Goal: Information Seeking & Learning: Learn about a topic

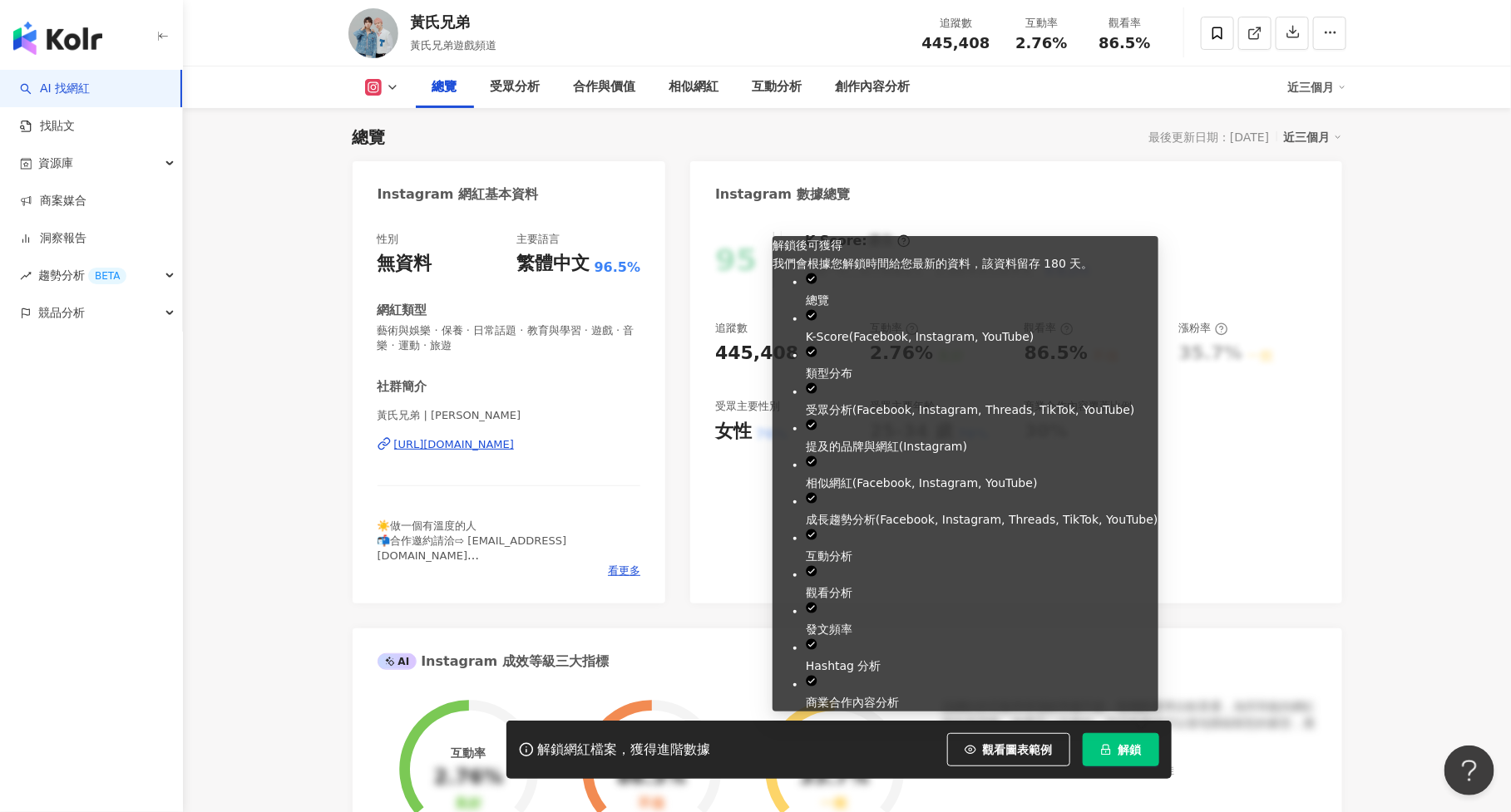
click at [1145, 762] on button "解鎖" at bounding box center [1121, 749] width 77 height 33
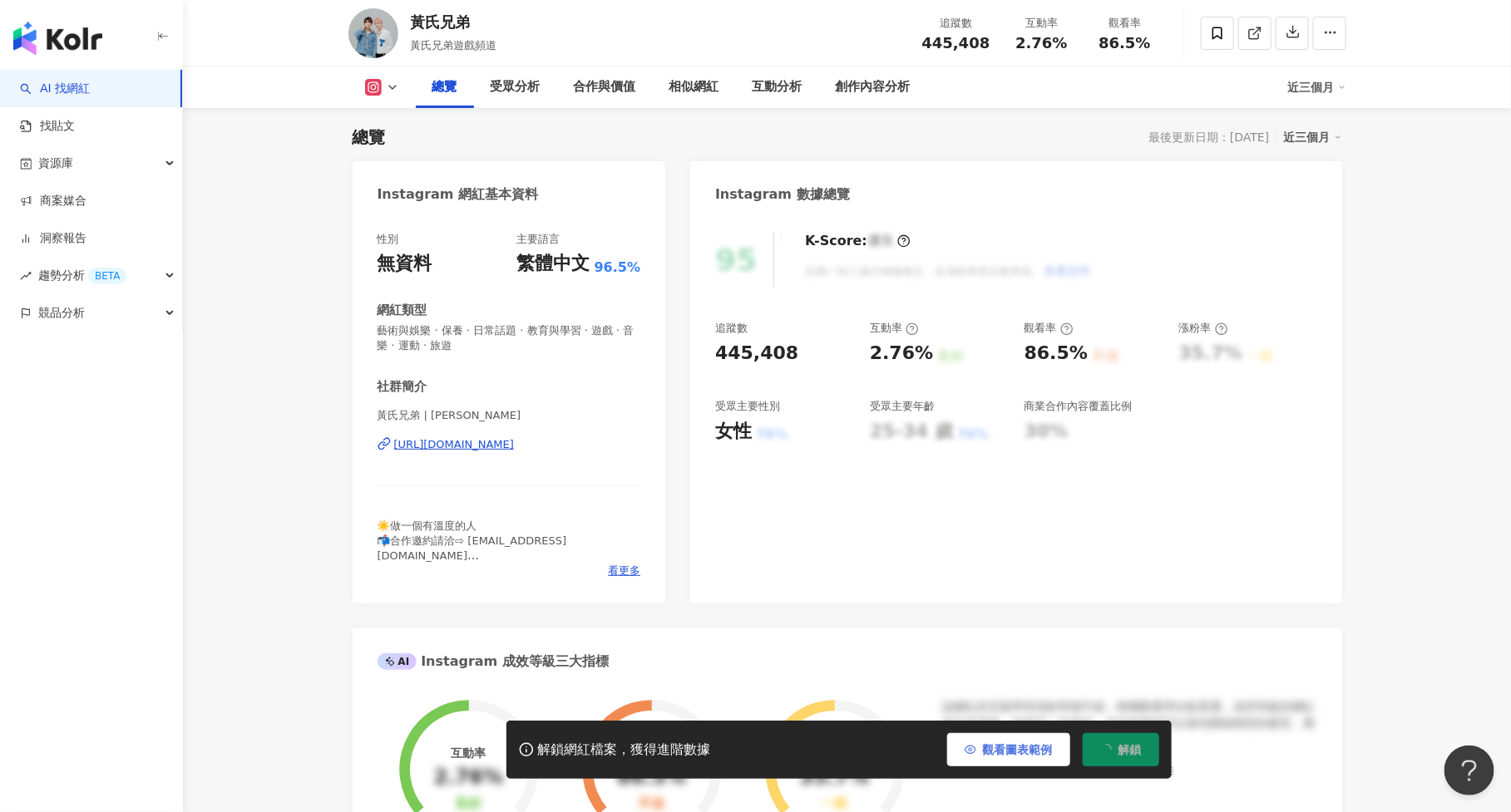
click at [1011, 740] on button "觀看圖表範例" at bounding box center [1009, 749] width 123 height 33
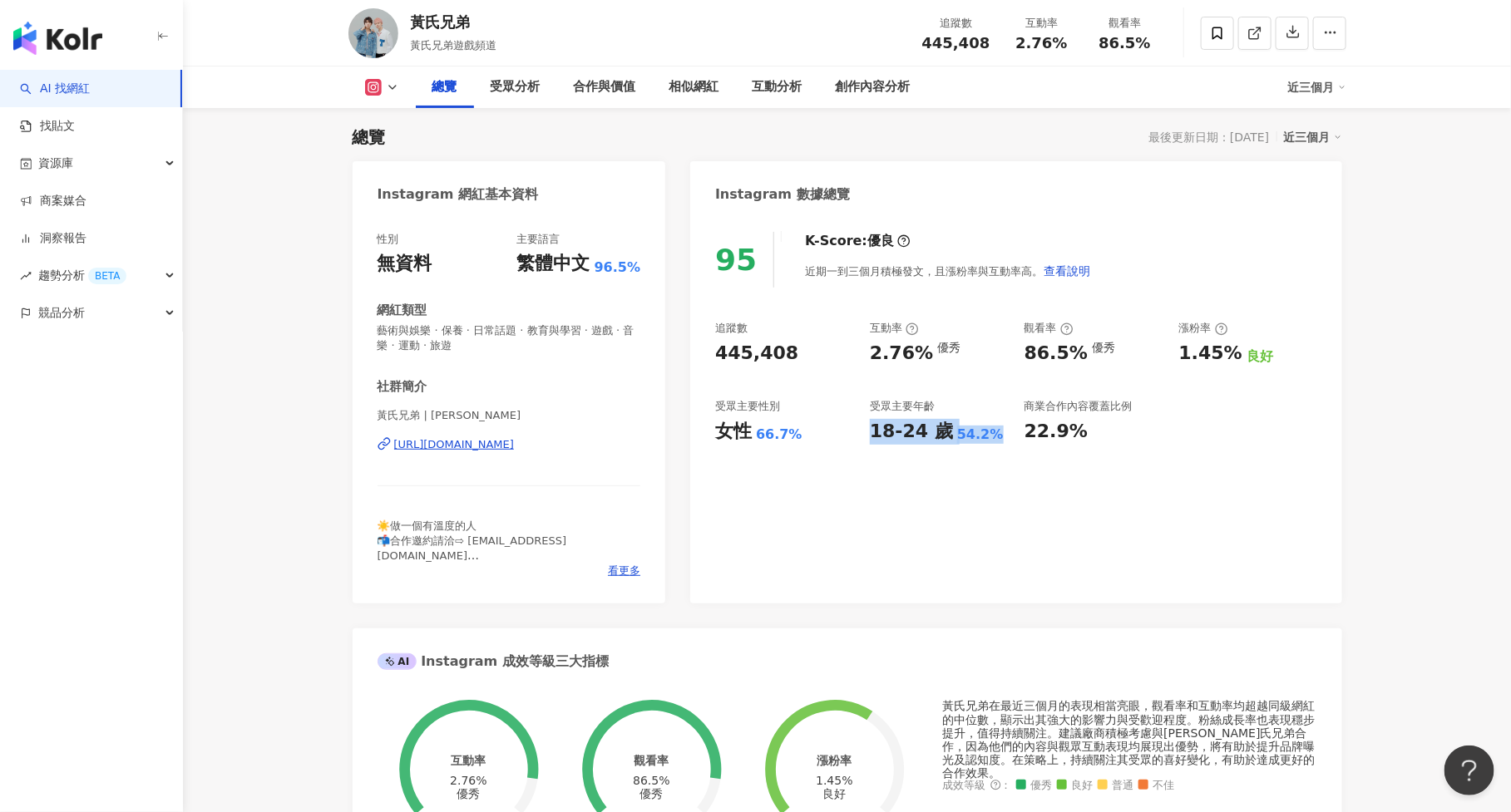
drag, startPoint x: 873, startPoint y: 432, endPoint x: 1002, endPoint y: 437, distance: 129.1
click at [1002, 437] on div "18-24 歲 54.2%" at bounding box center [939, 432] width 138 height 26
copy div "18-24 歲 54.2%"
drag, startPoint x: 717, startPoint y: 351, endPoint x: 815, endPoint y: 351, distance: 98.0
click at [815, 351] on div "445,408" at bounding box center [783, 354] width 138 height 26
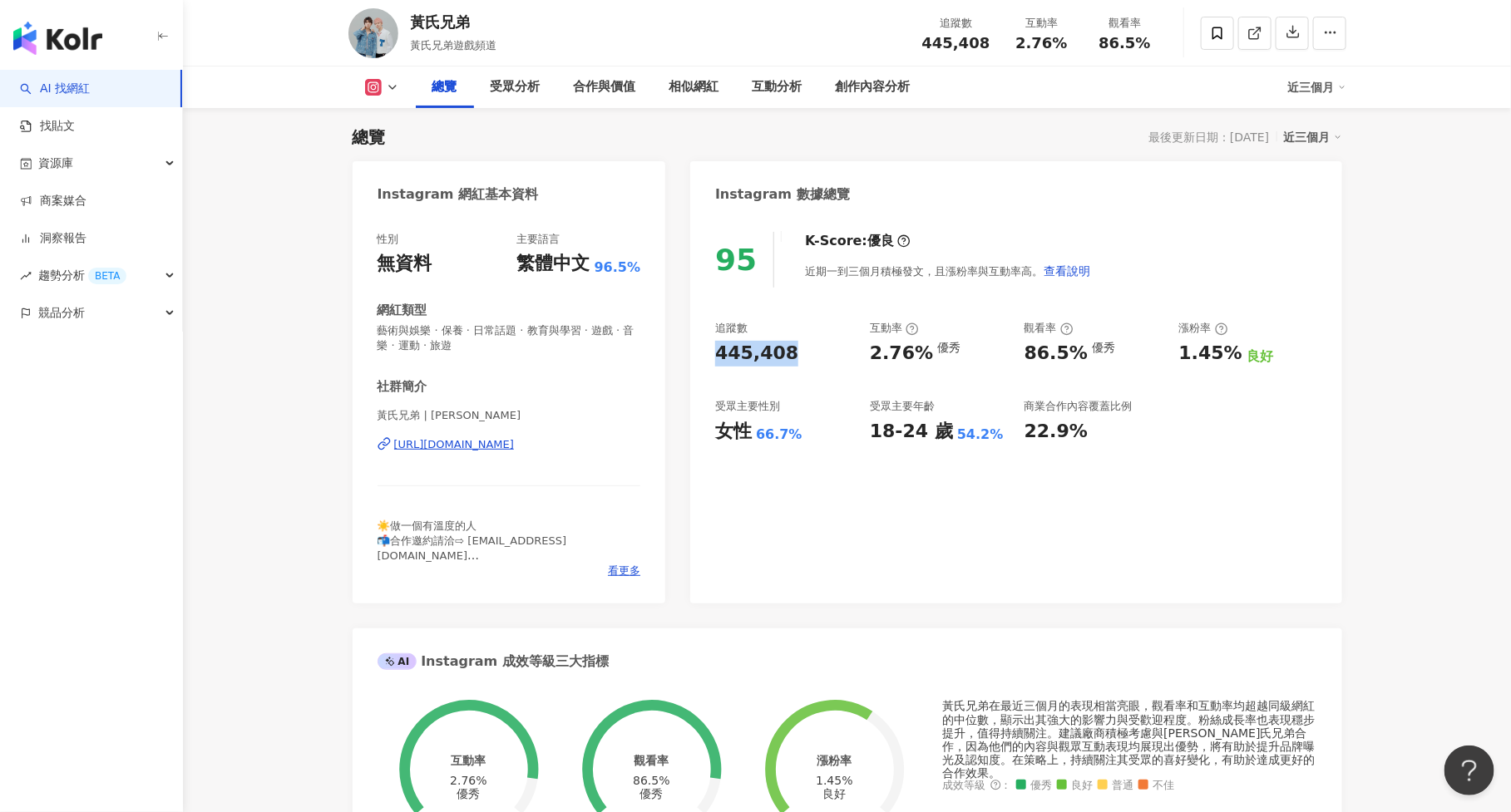
copy div "445,408"
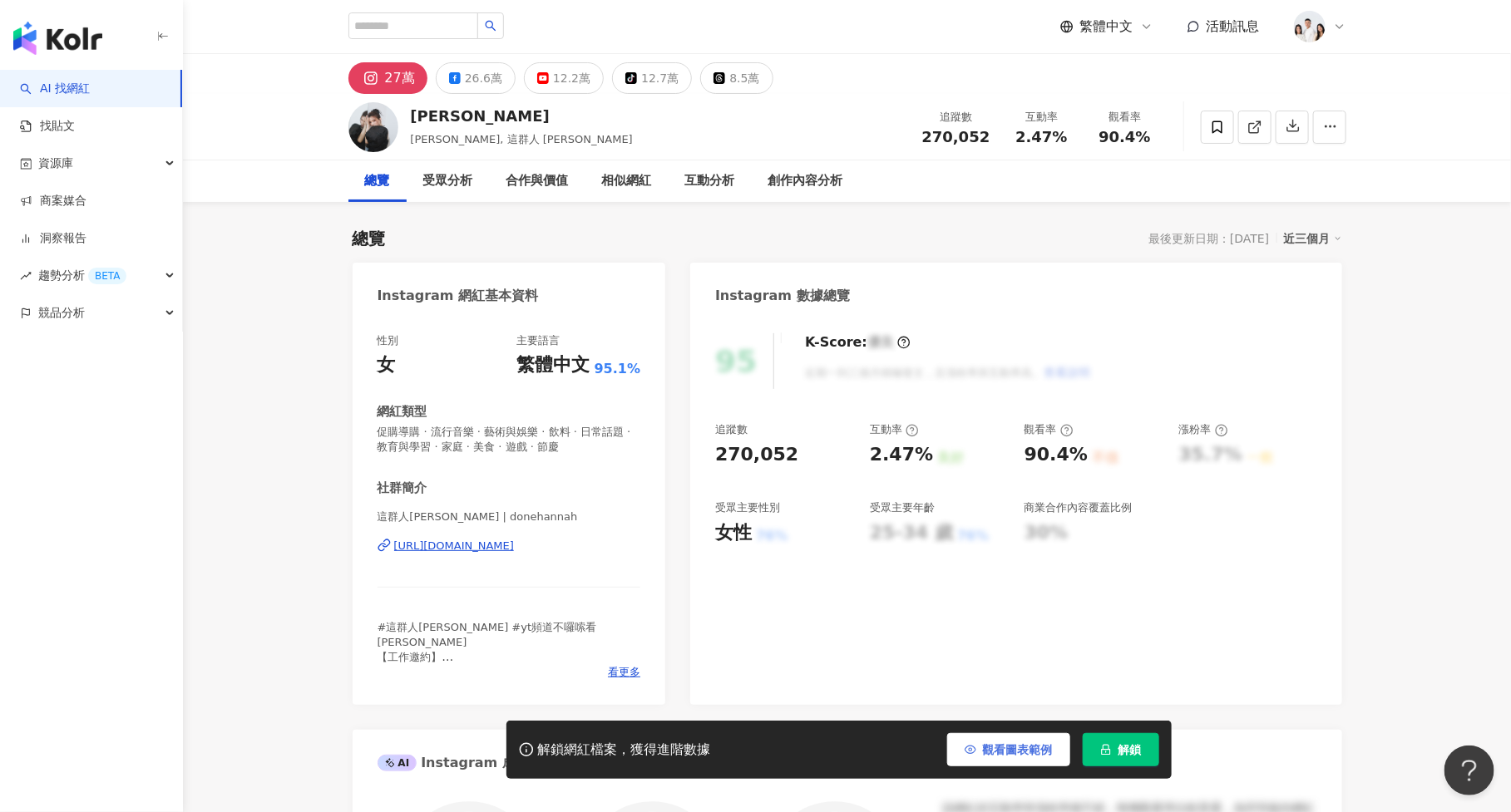
click at [997, 744] on span "觀看圖表範例" at bounding box center [1017, 749] width 70 height 13
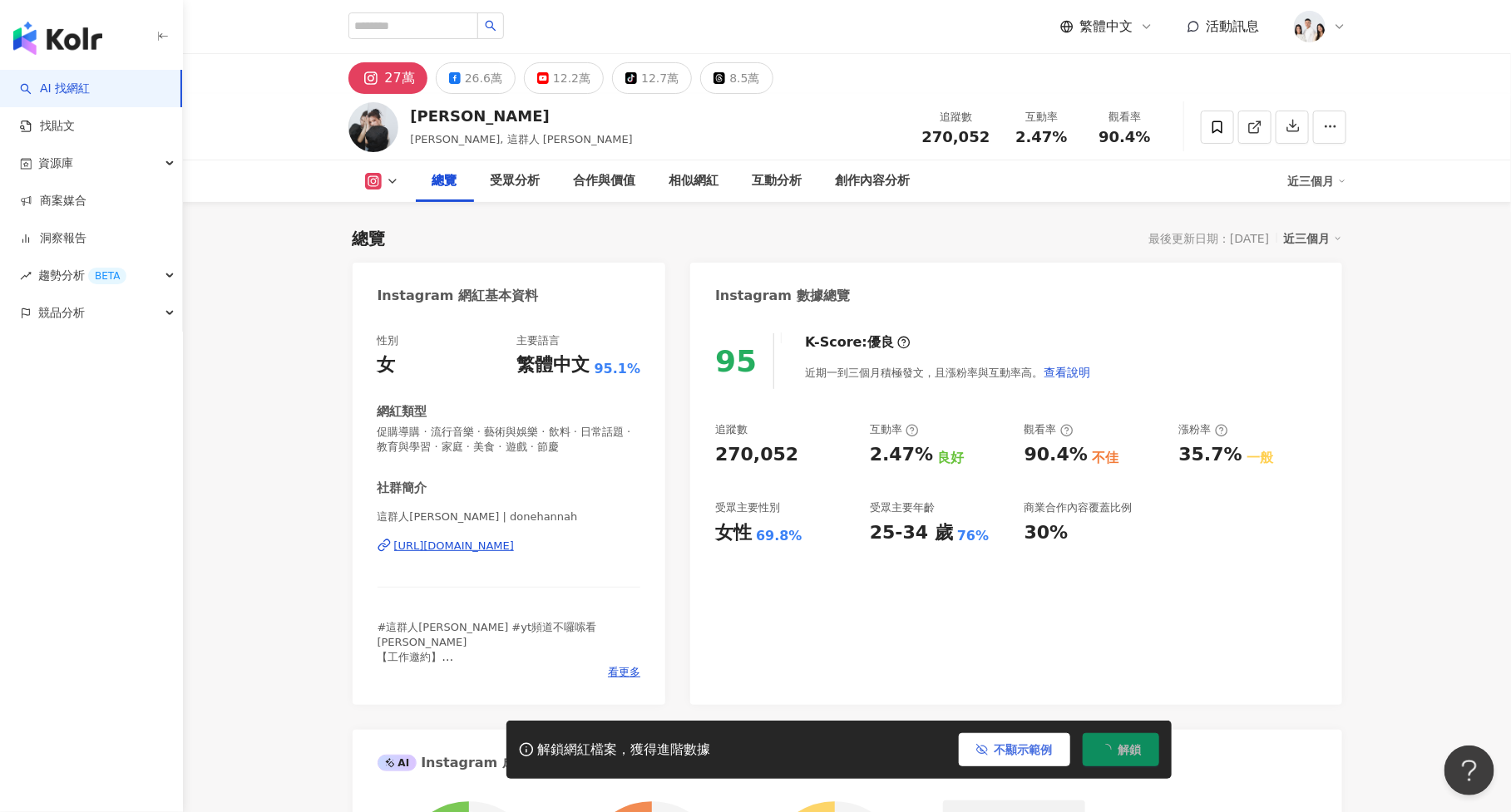
scroll to position [102, 0]
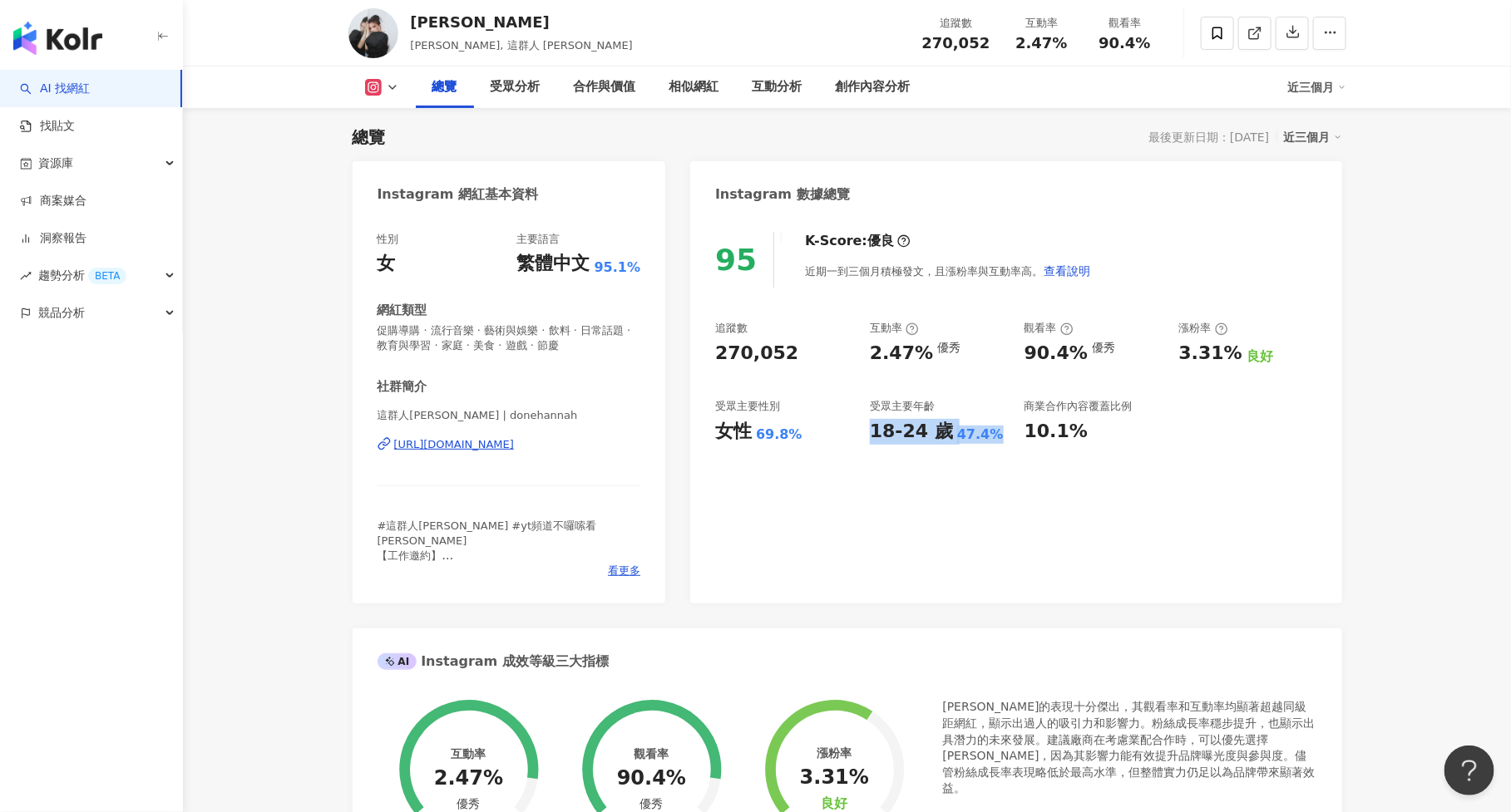
drag, startPoint x: 961, startPoint y: 432, endPoint x: 992, endPoint y: 442, distance: 32.6
click at [992, 442] on div "18-24 歲 47.4%" at bounding box center [939, 432] width 138 height 26
drag, startPoint x: 919, startPoint y: 42, endPoint x: 996, endPoint y: 48, distance: 77.2
click at [996, 48] on div "追蹤數 270,052" at bounding box center [956, 33] width 89 height 36
copy span "270,052"
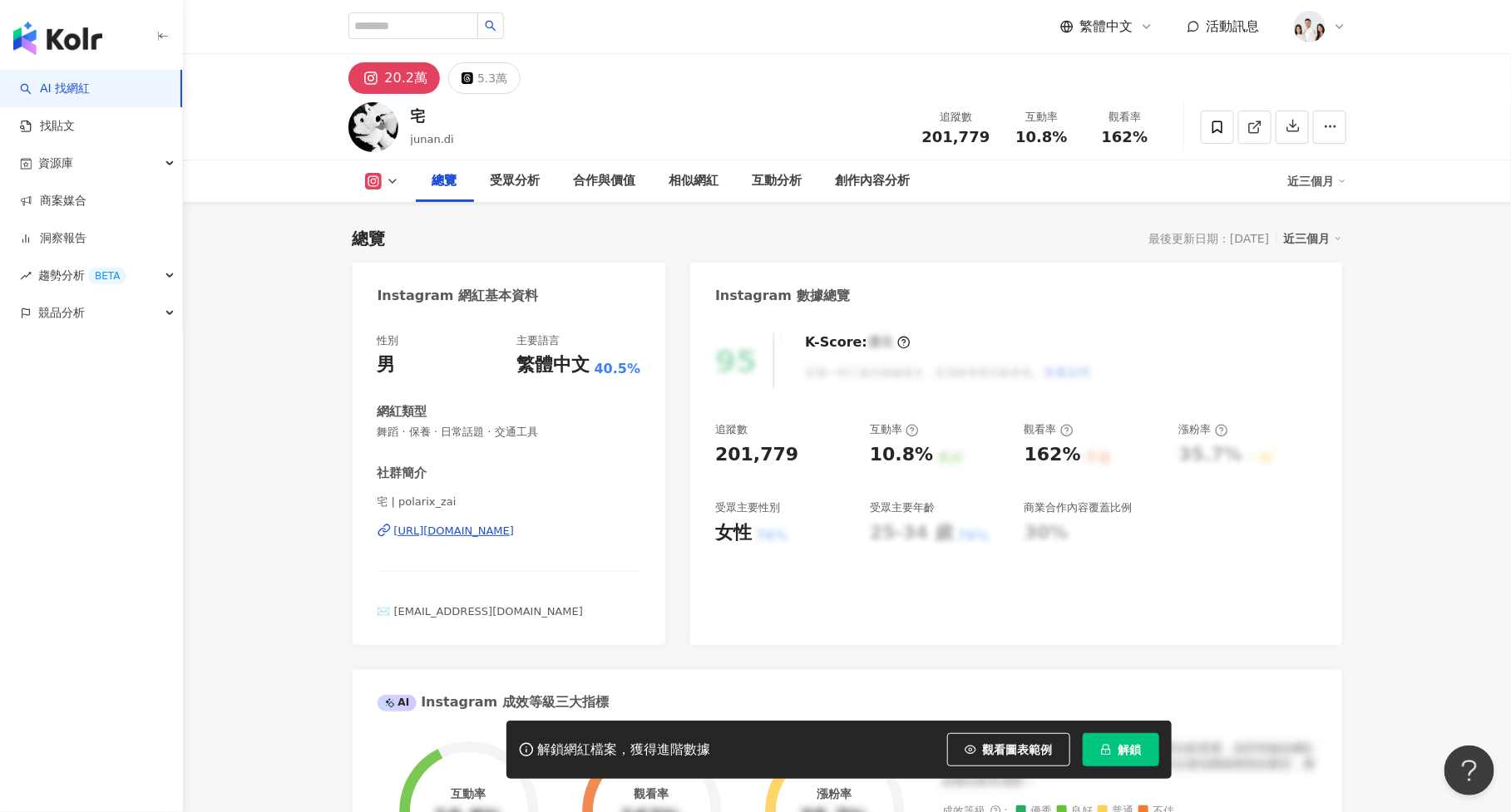
scroll to position [102, 0]
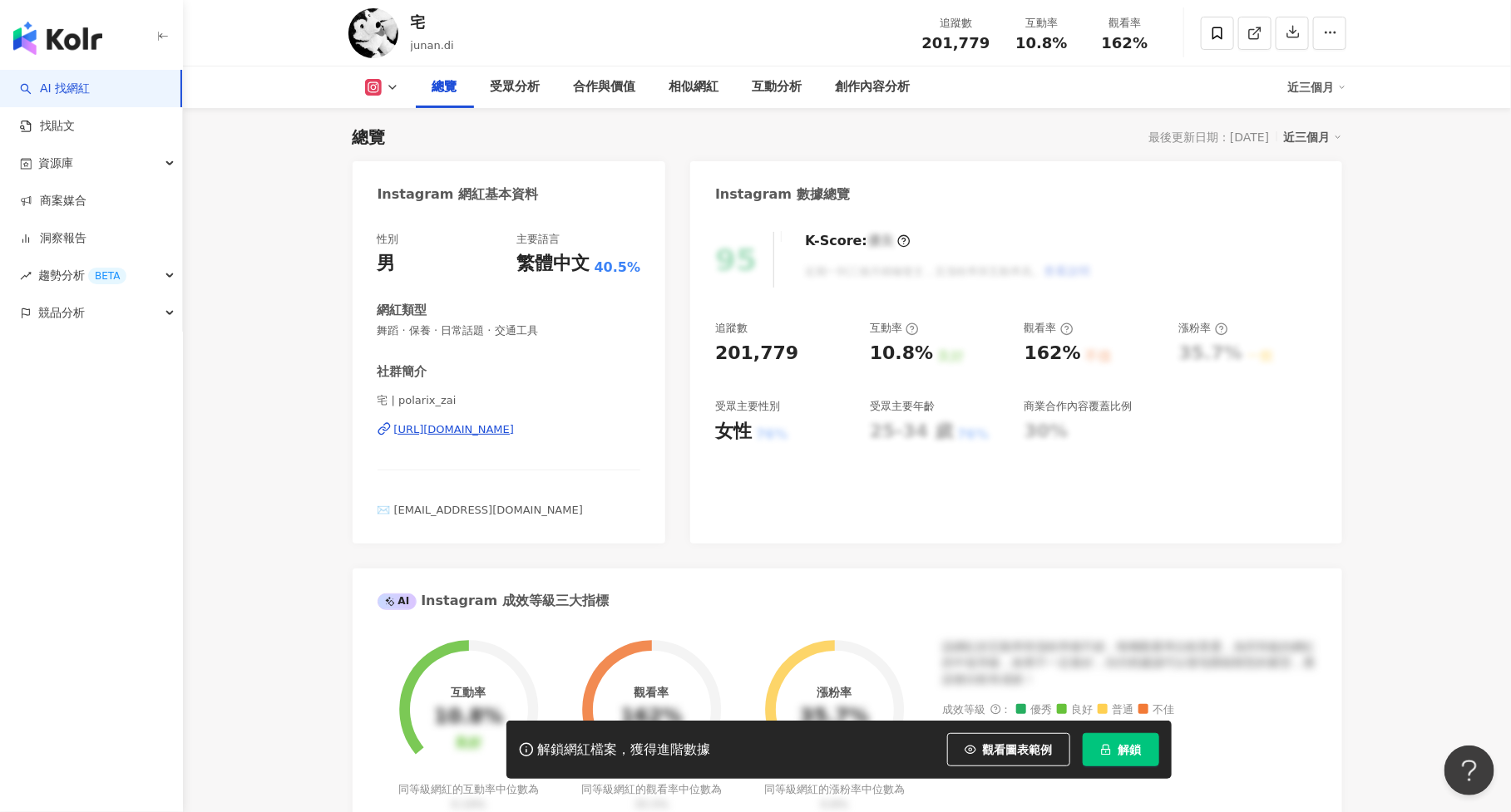
click at [1106, 753] on icon "lock" at bounding box center [1106, 750] width 12 height 12
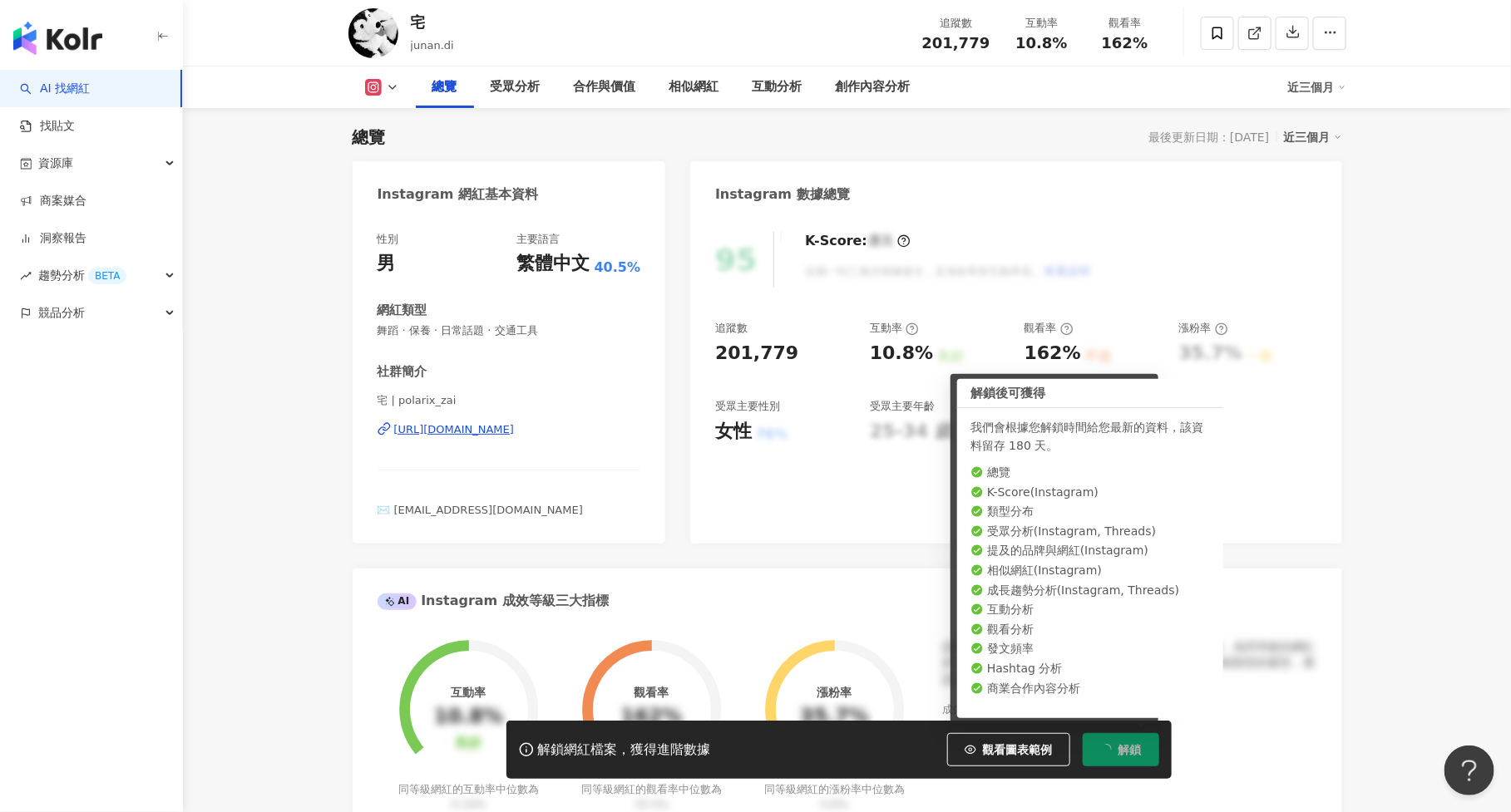
click at [1030, 745] on span "觀看圖表範例" at bounding box center [1017, 749] width 70 height 13
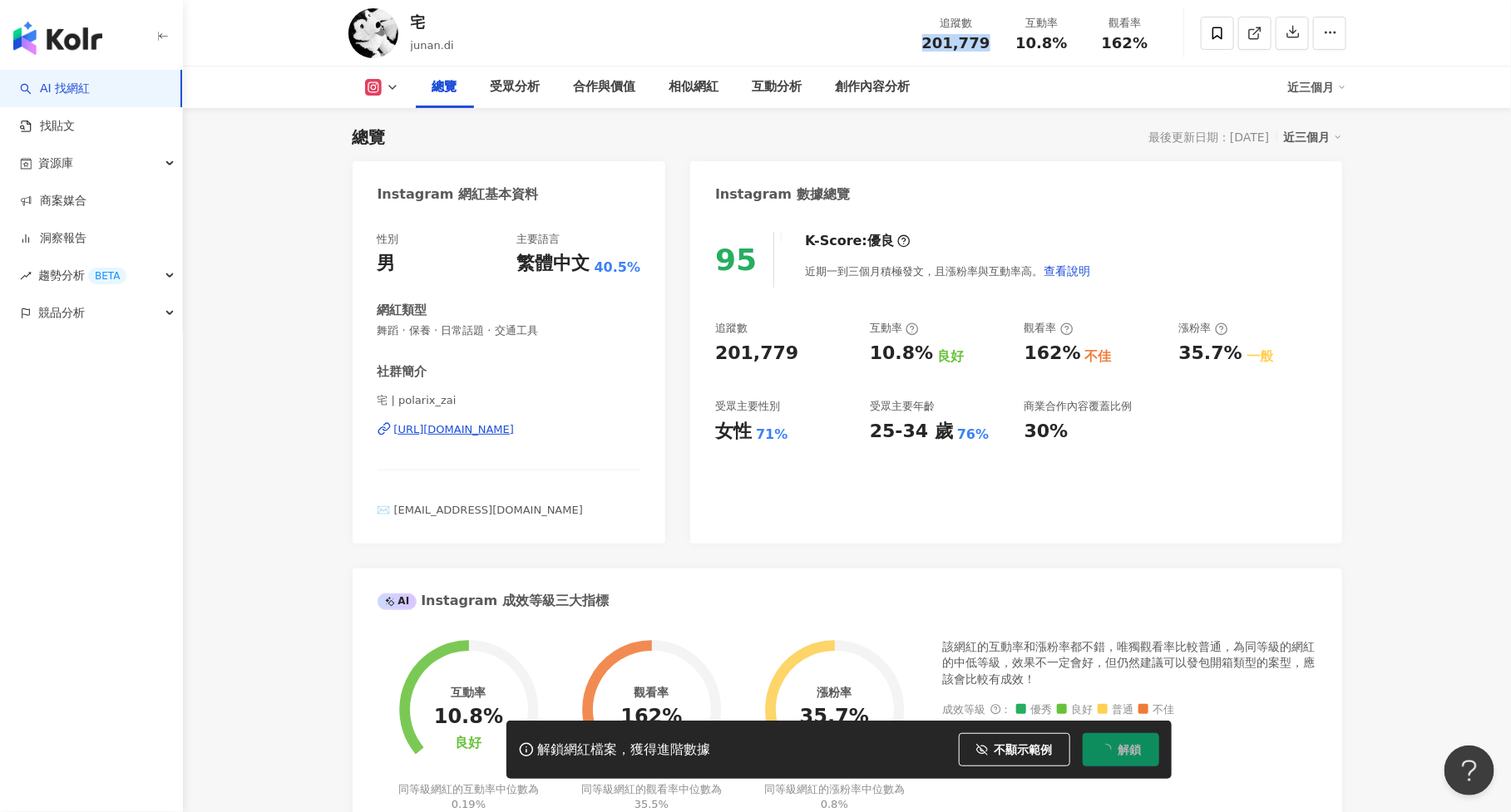
drag, startPoint x: 935, startPoint y: 43, endPoint x: 987, endPoint y: 43, distance: 52.0
click at [987, 43] on div "201,779" at bounding box center [956, 43] width 69 height 17
copy span "201,779"
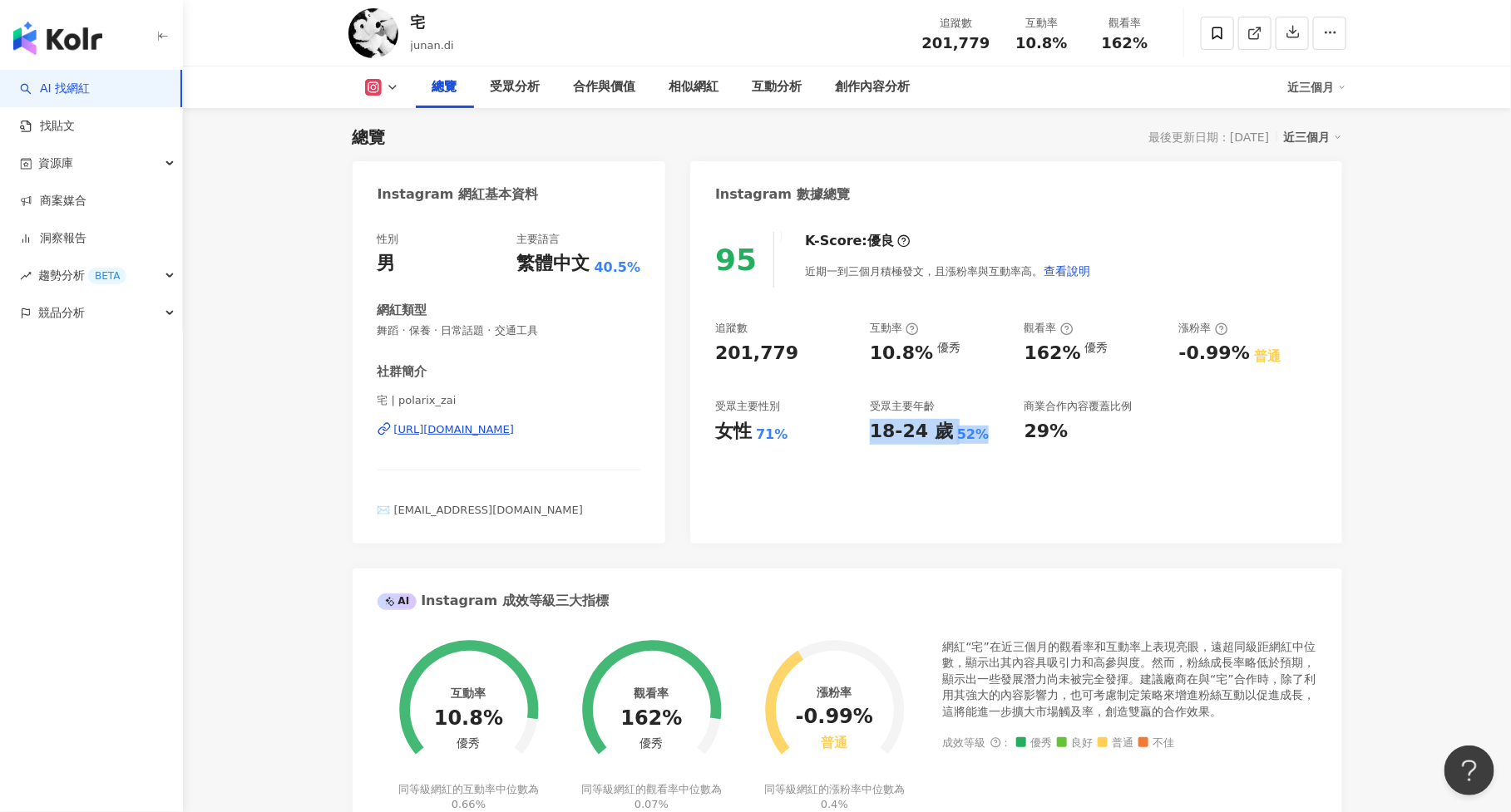
drag, startPoint x: 871, startPoint y: 434, endPoint x: 988, endPoint y: 427, distance: 117.2
click at [988, 427] on div "18-24 歲 52%" at bounding box center [939, 432] width 138 height 26
copy div "18-24 歲 52%"
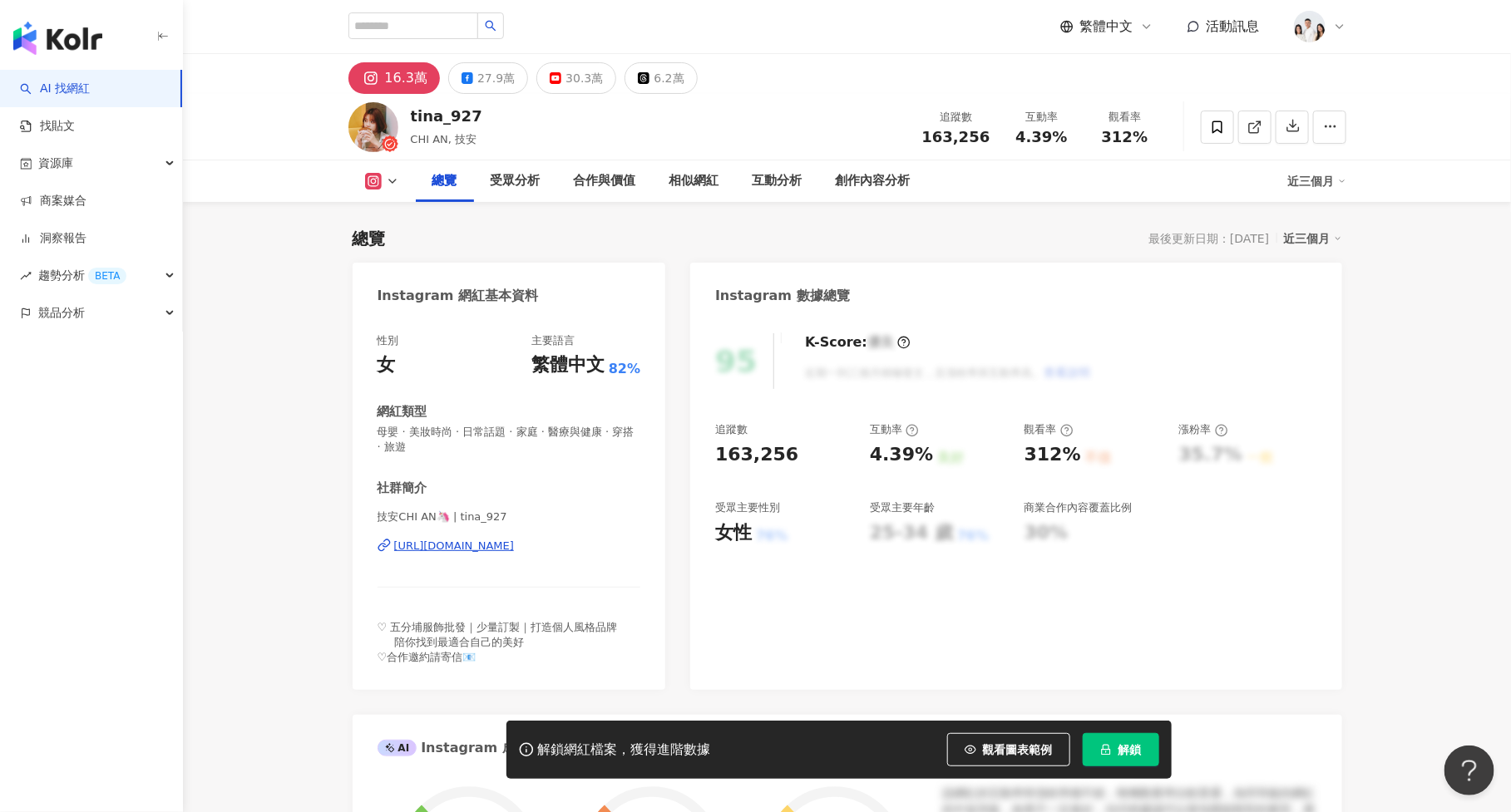
scroll to position [102, 0]
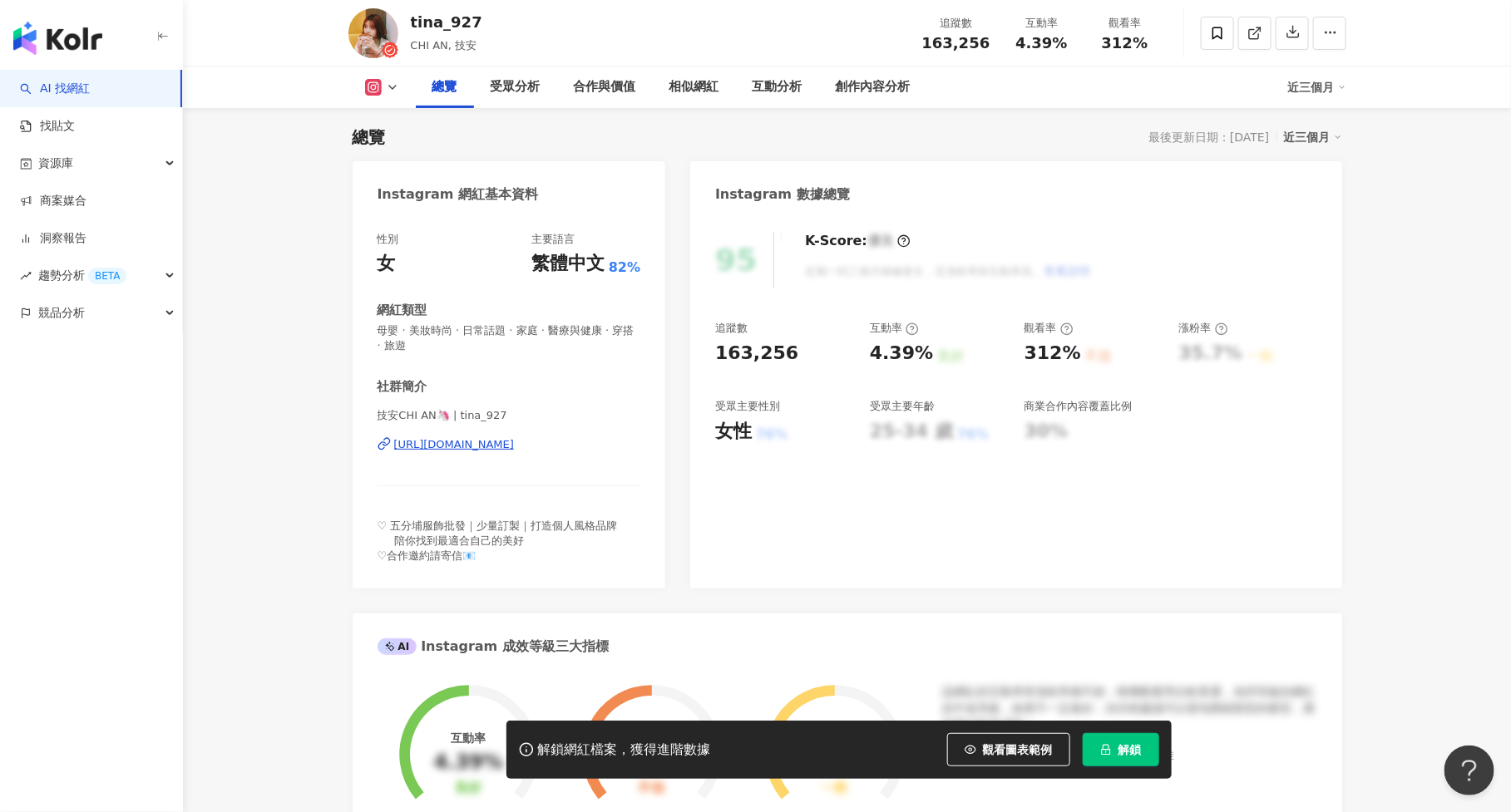
click at [1130, 740] on button "解鎖" at bounding box center [1121, 749] width 77 height 33
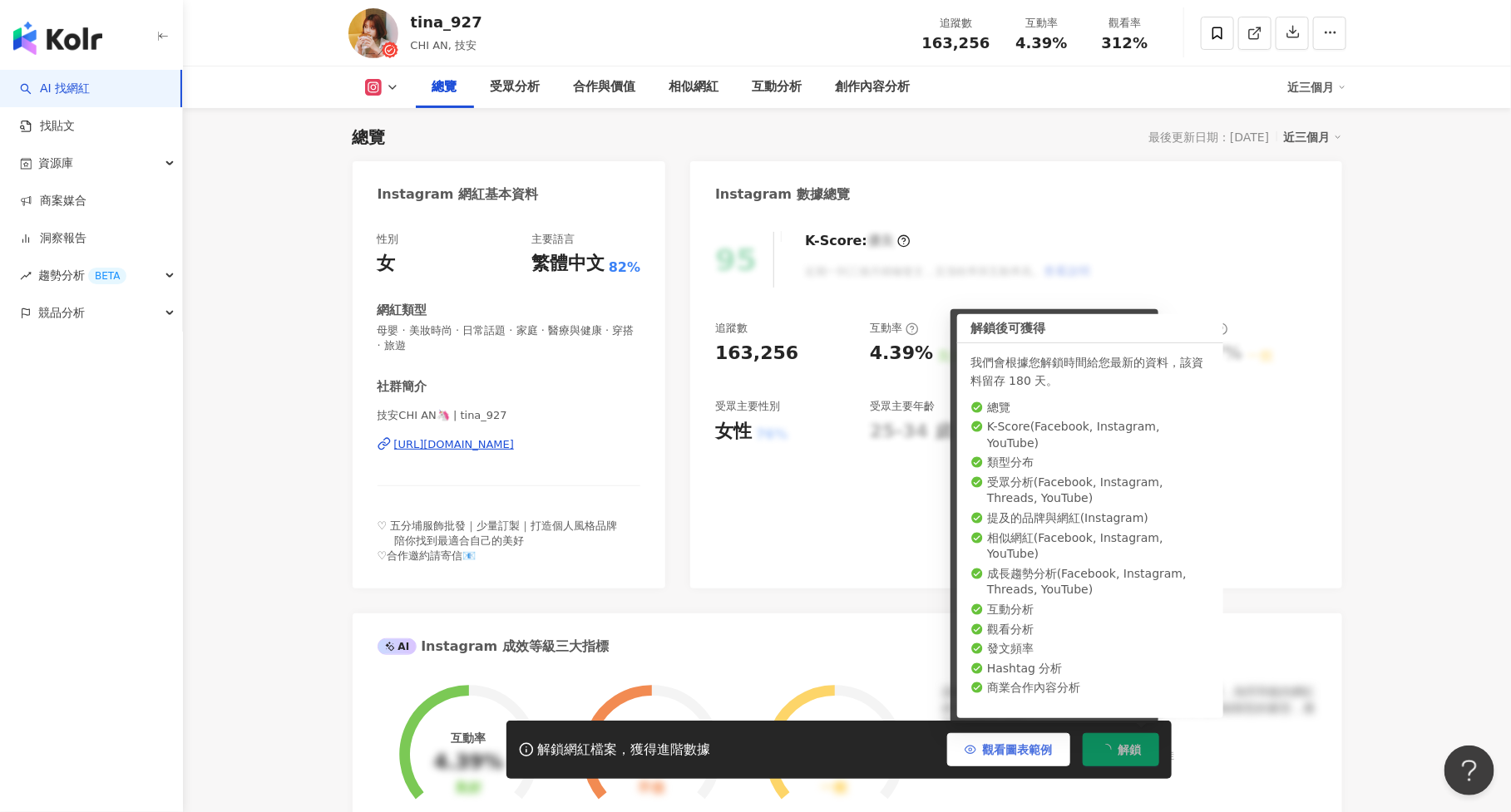
click at [1023, 747] on span "觀看圖表範例" at bounding box center [1017, 749] width 70 height 13
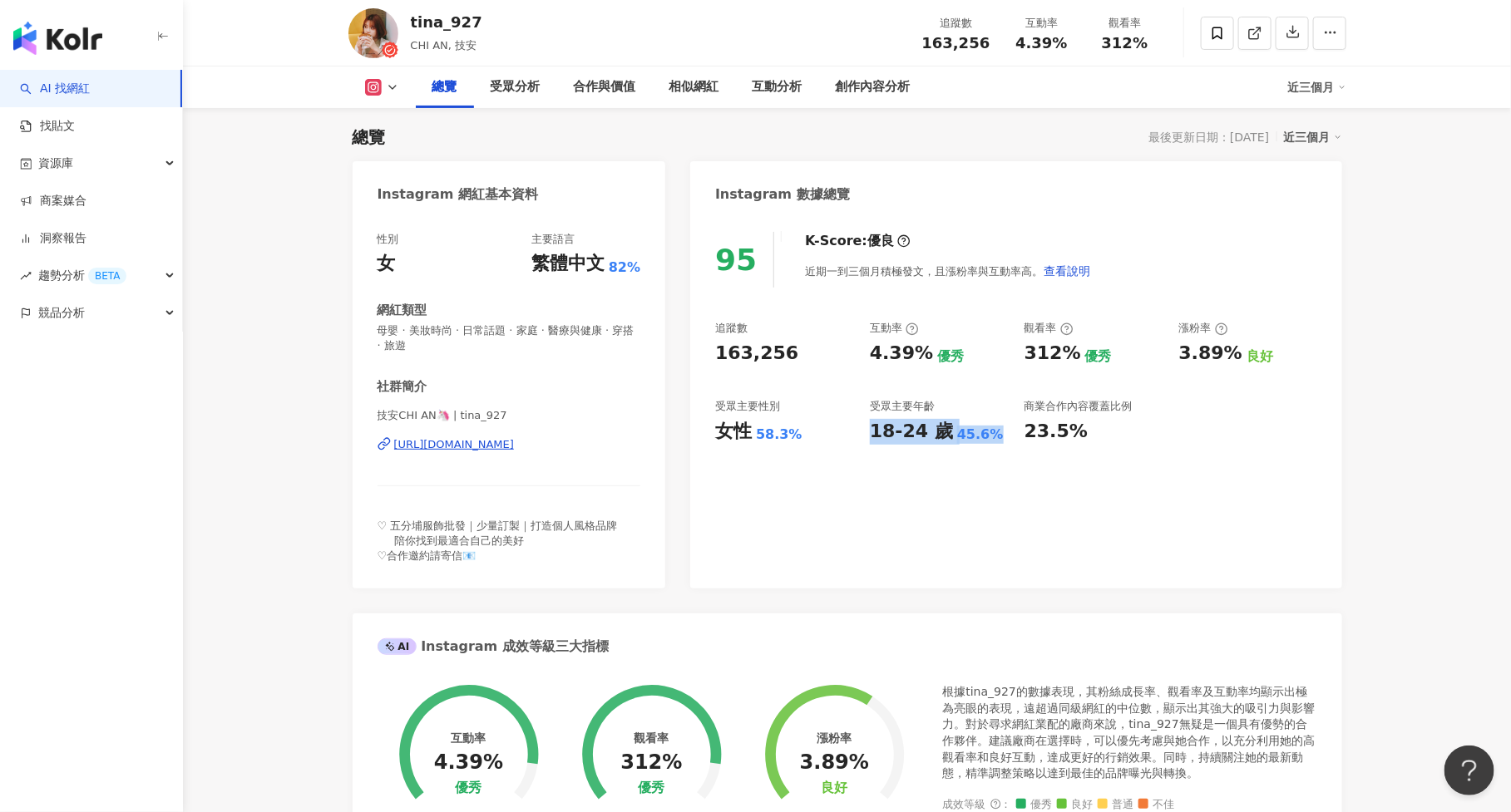
drag, startPoint x: 871, startPoint y: 432, endPoint x: 1008, endPoint y: 432, distance: 137.0
click at [1008, 432] on div "追蹤數 163,256 互動率 4.39% 優秀 觀看率 312% 優秀 漲粉率 3.89% 良好 受眾主要性別 女性 58.3% 受眾主要年齡 18-24 …" at bounding box center [1015, 382] width 601 height 123
copy div "18-24 歲 45.6%"
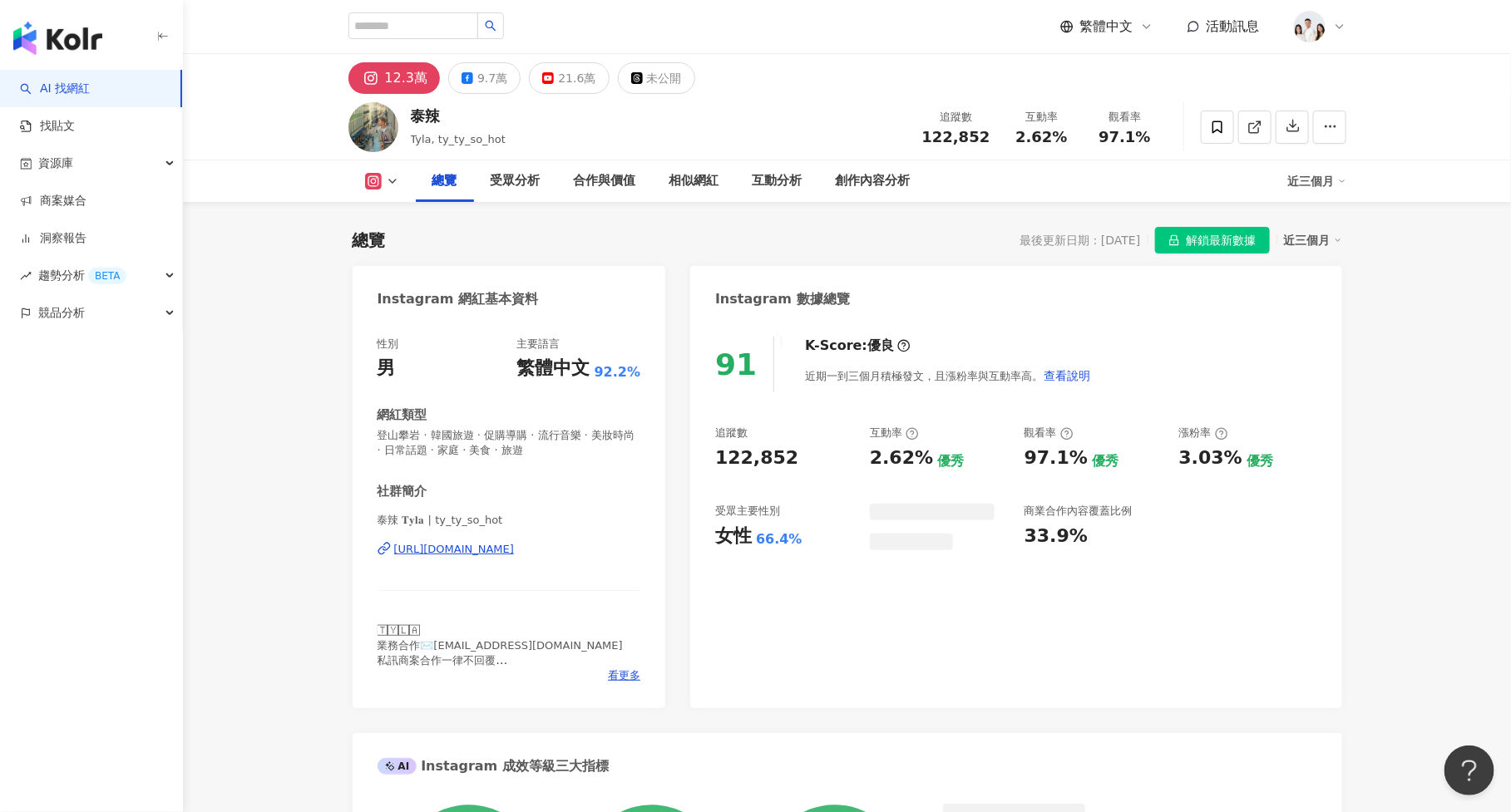
scroll to position [102, 0]
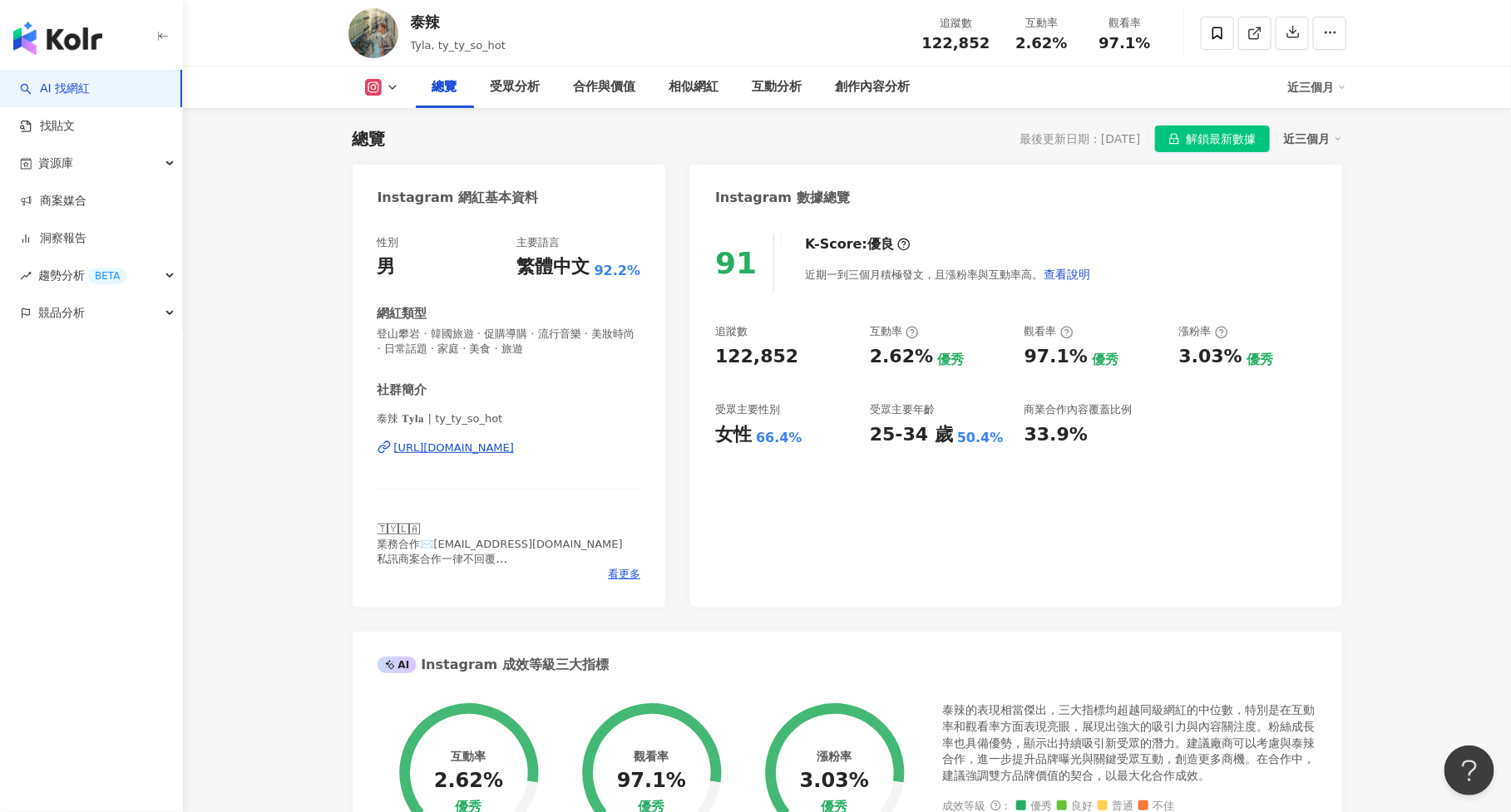
click at [1190, 139] on span "解鎖最新數據" at bounding box center [1221, 139] width 70 height 27
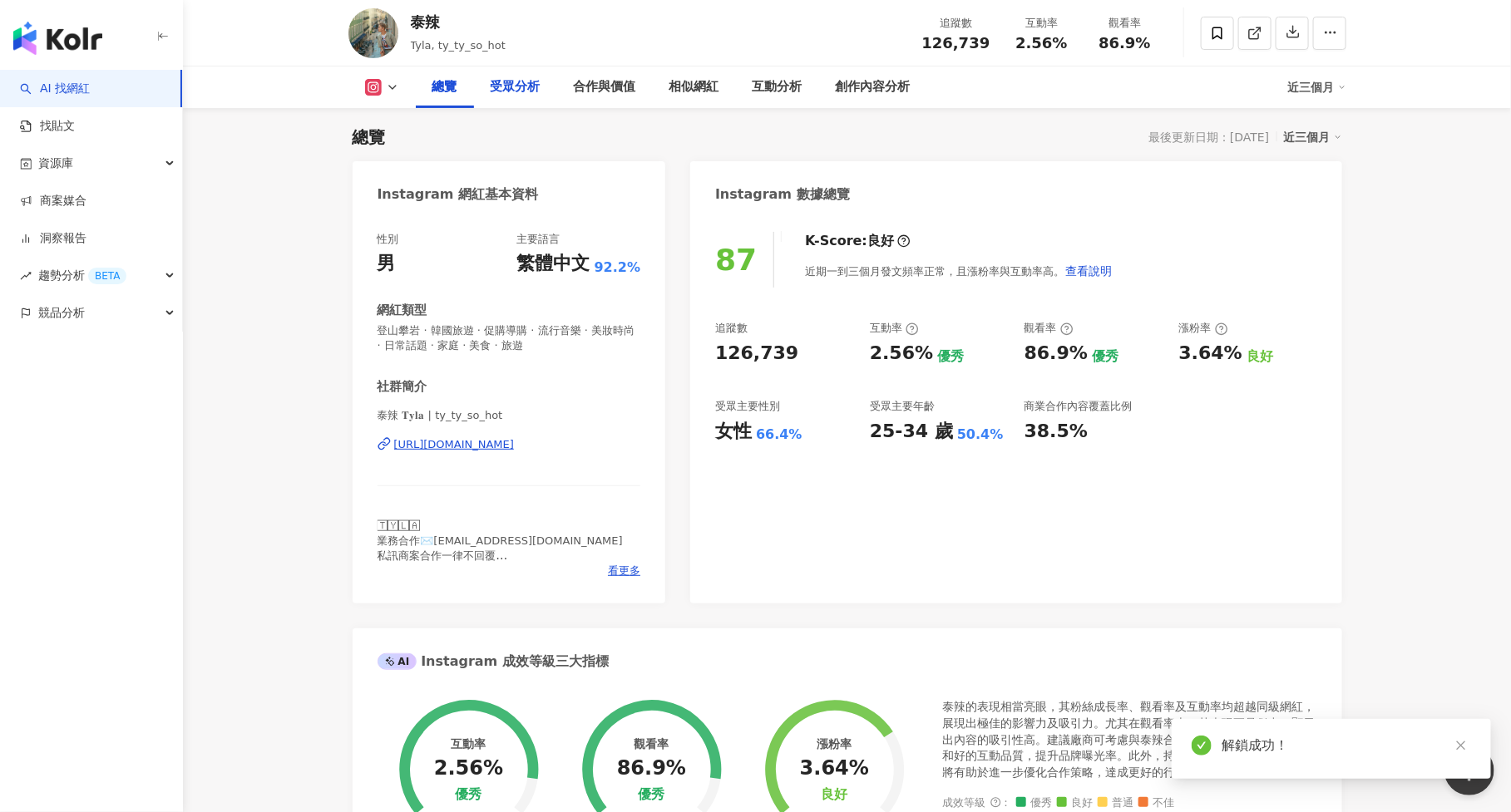
click at [531, 103] on div "受眾分析" at bounding box center [516, 88] width 84 height 42
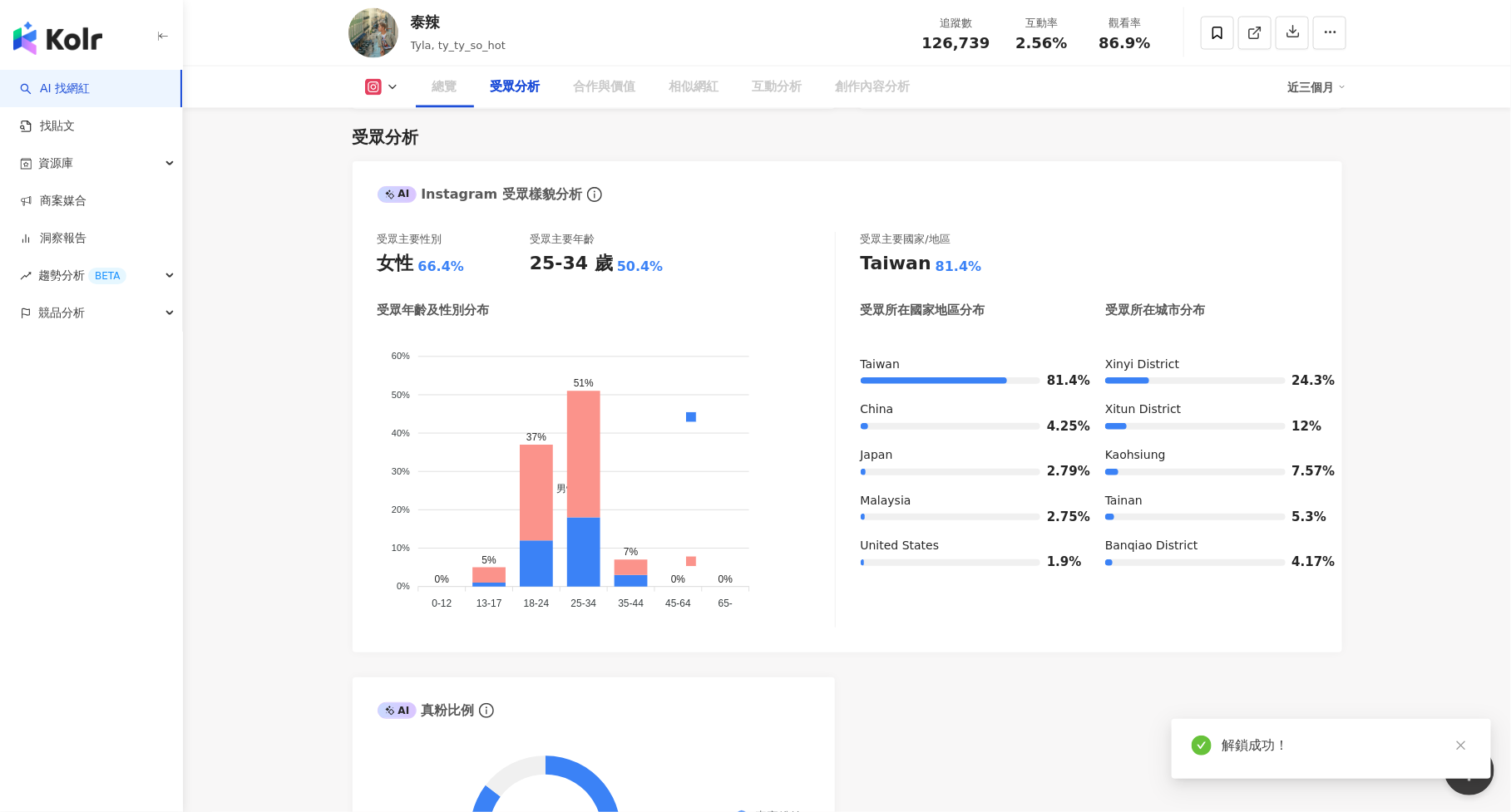
click at [528, 91] on div "受眾分析" at bounding box center [516, 88] width 50 height 20
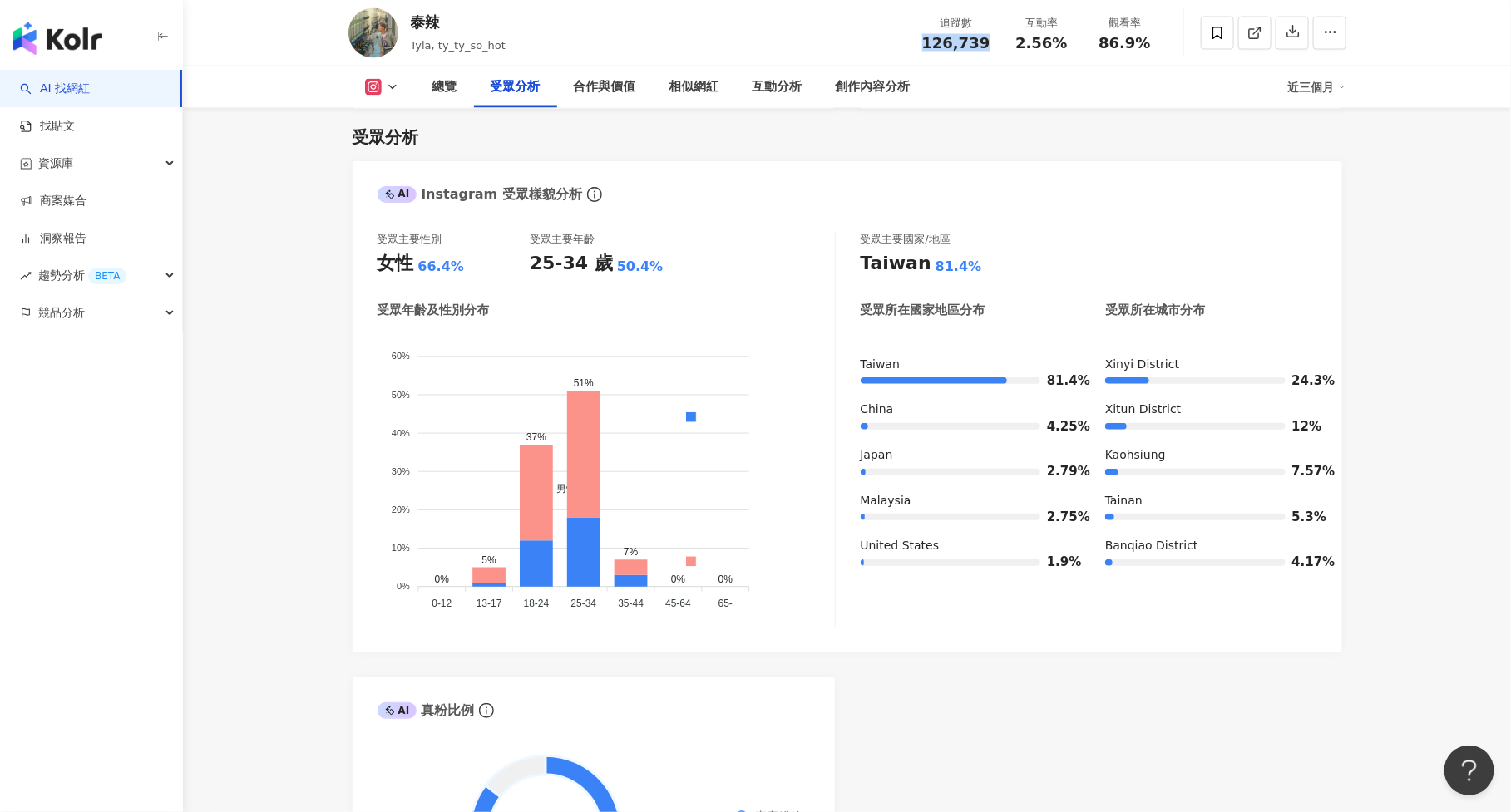
drag, startPoint x: 924, startPoint y: 46, endPoint x: 986, endPoint y: 50, distance: 62.1
click at [986, 50] on div "追蹤數 126,739" at bounding box center [956, 33] width 89 height 36
copy span "126,739"
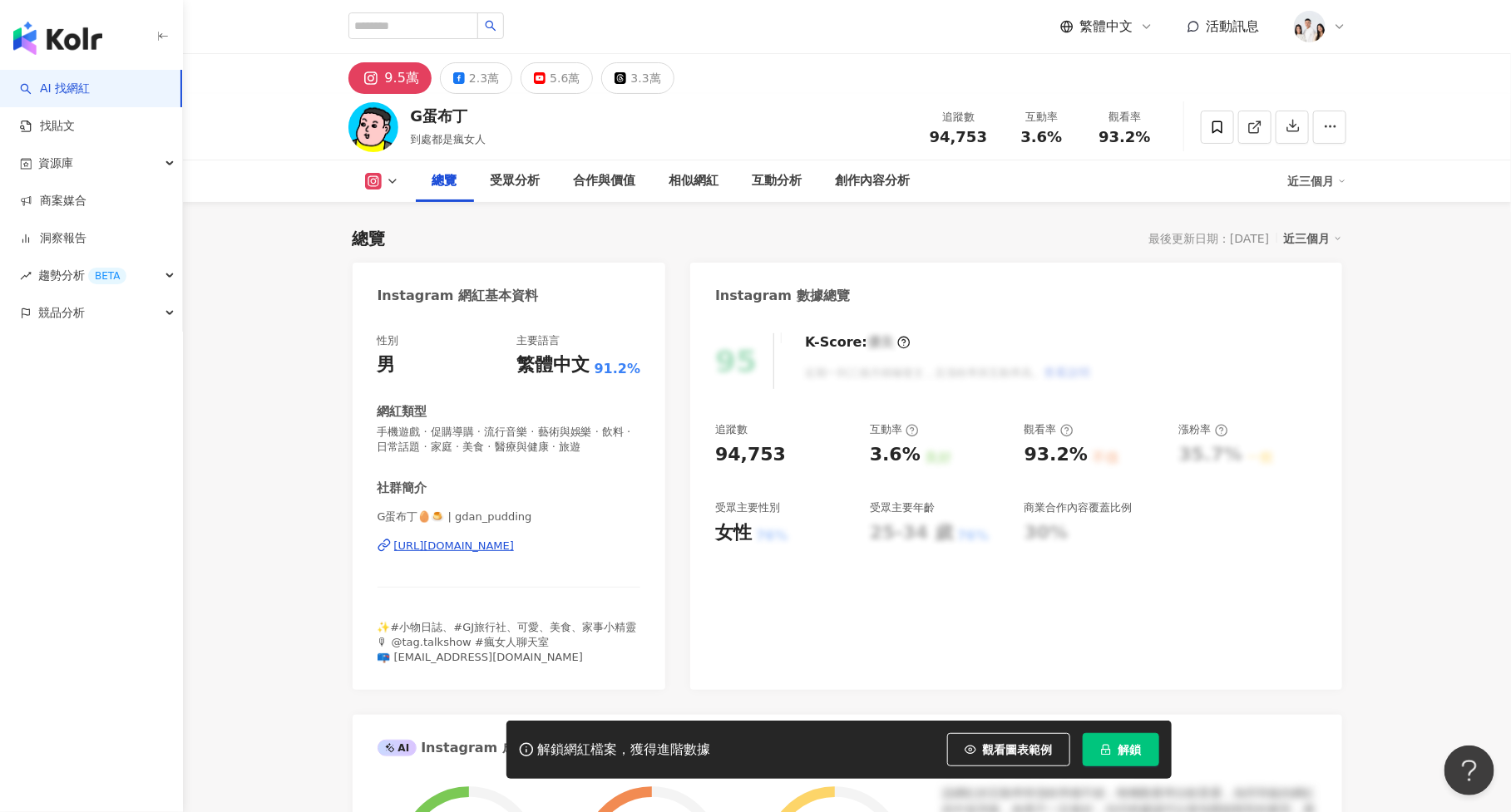
scroll to position [102, 0]
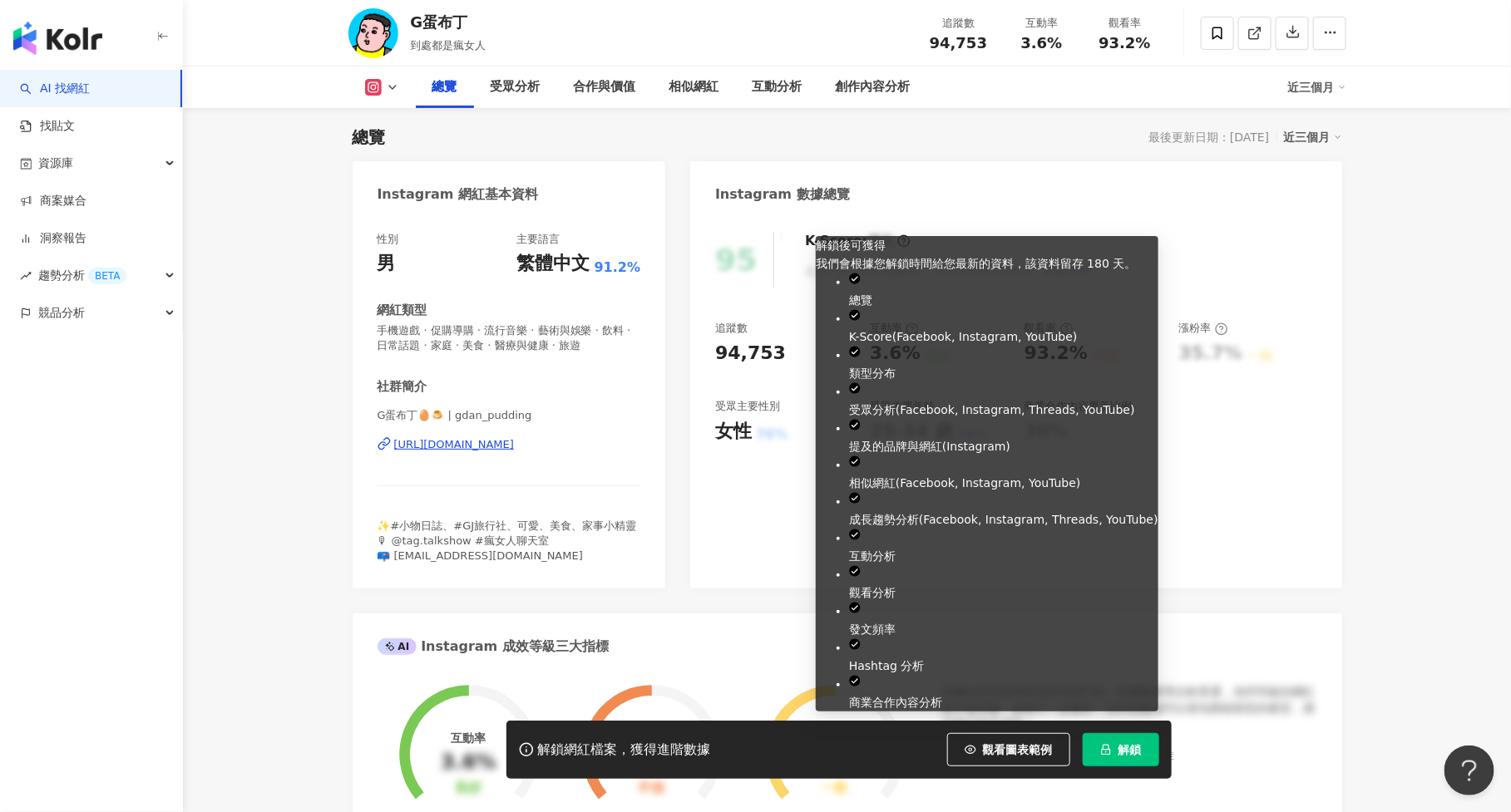
click at [1108, 739] on button "解鎖" at bounding box center [1121, 749] width 77 height 33
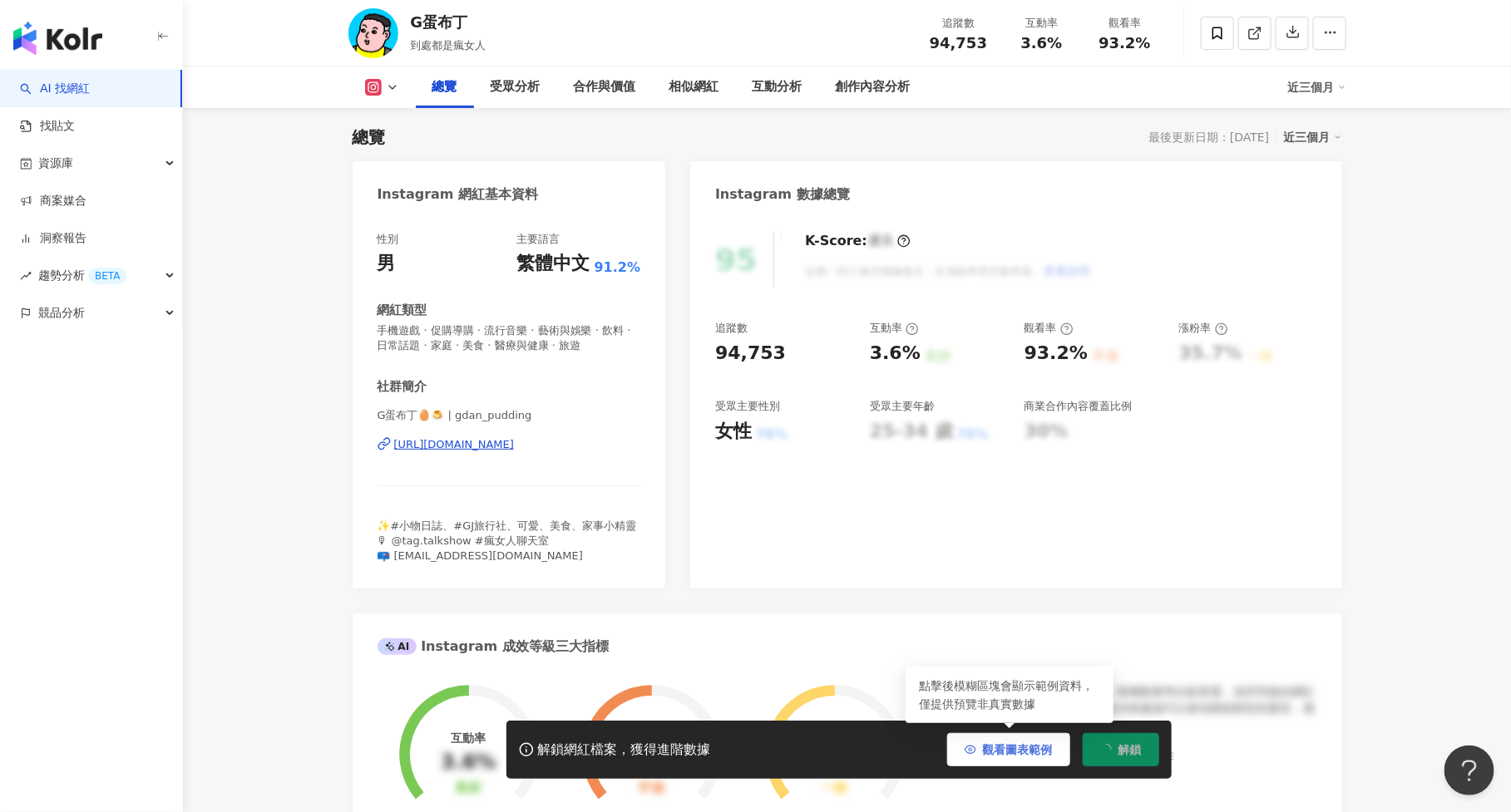
click at [1035, 744] on span "觀看圖表範例" at bounding box center [1017, 749] width 70 height 13
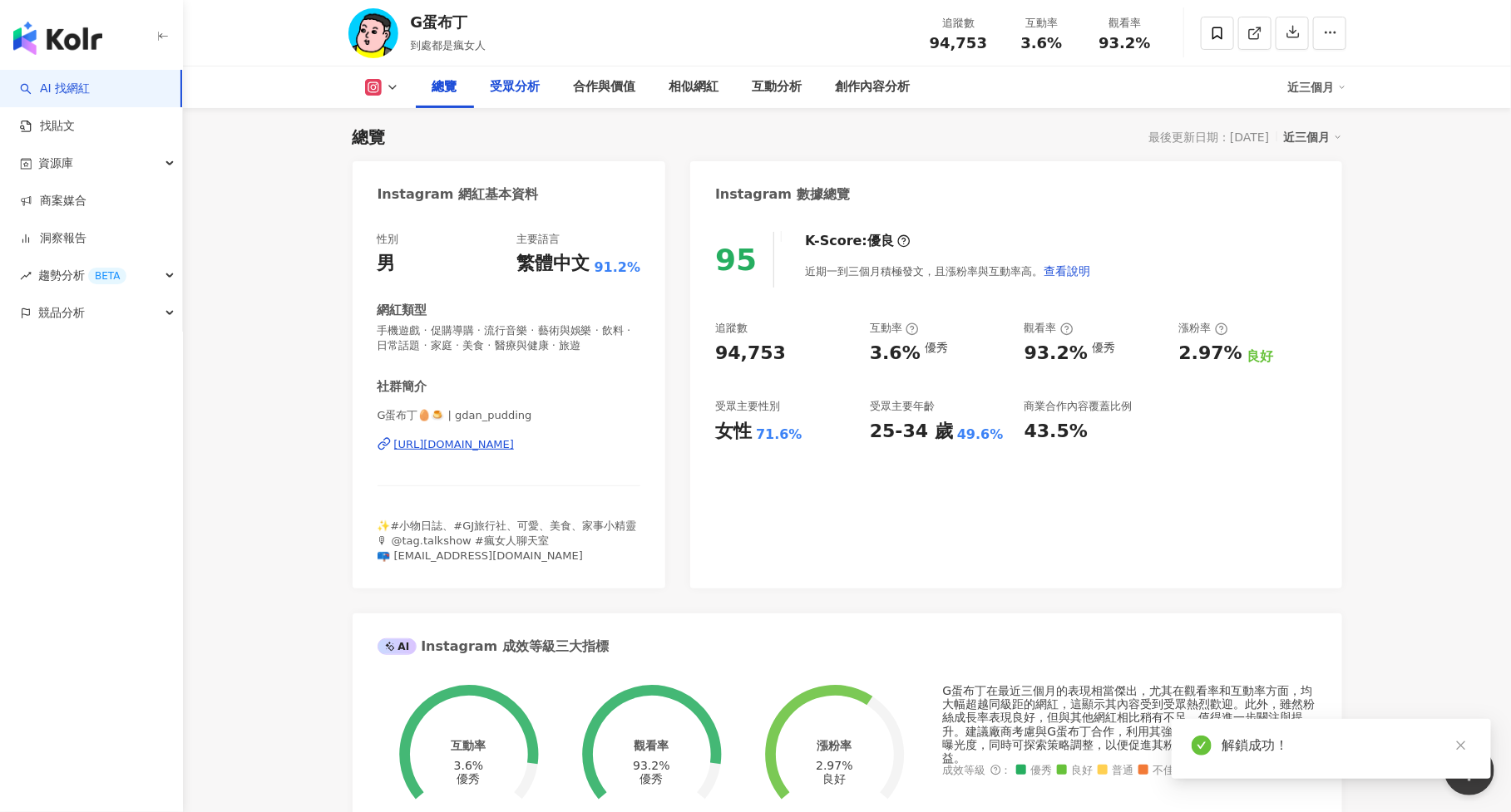
click at [522, 96] on div "受眾分析" at bounding box center [516, 88] width 50 height 20
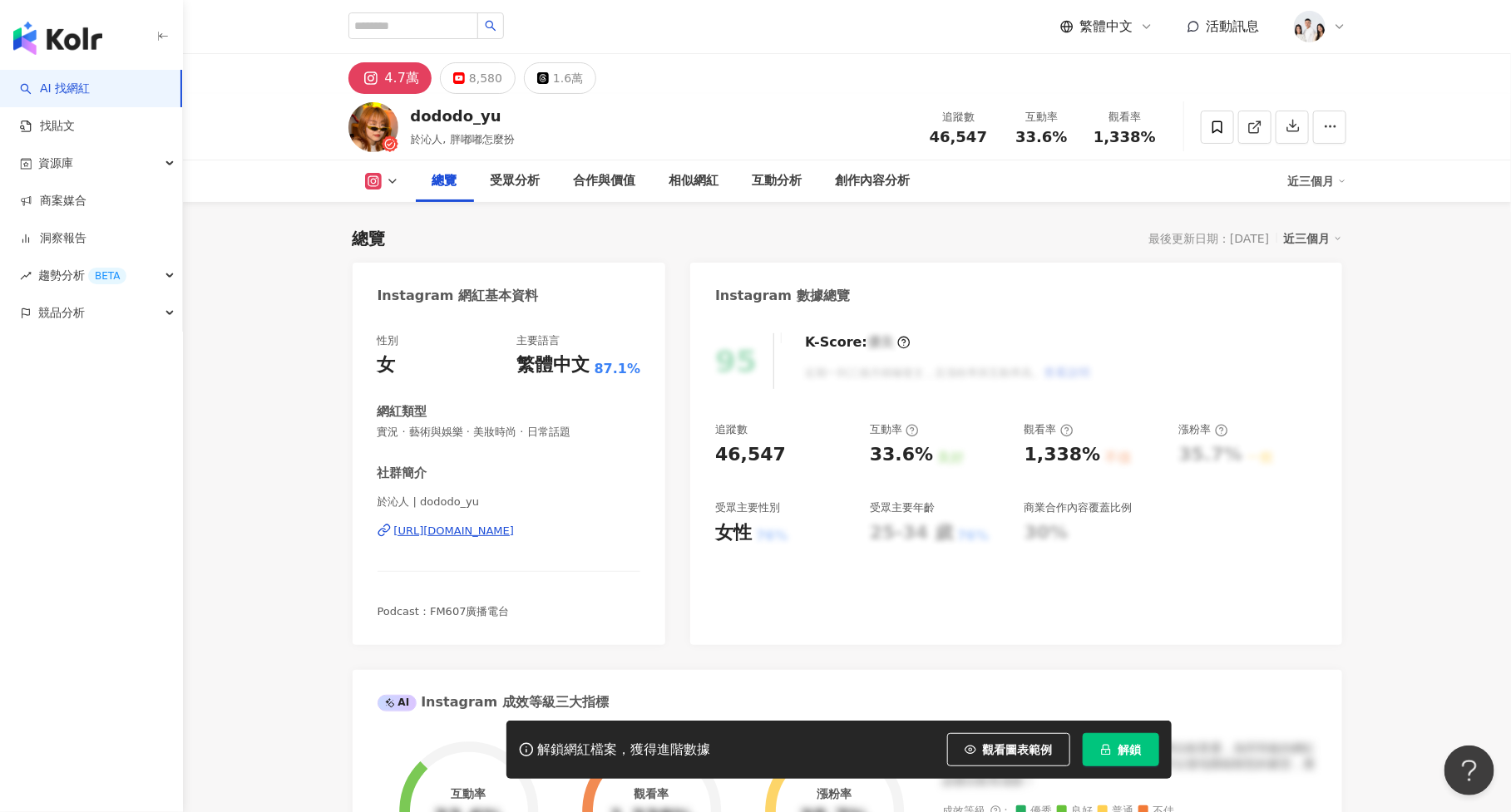
scroll to position [102, 0]
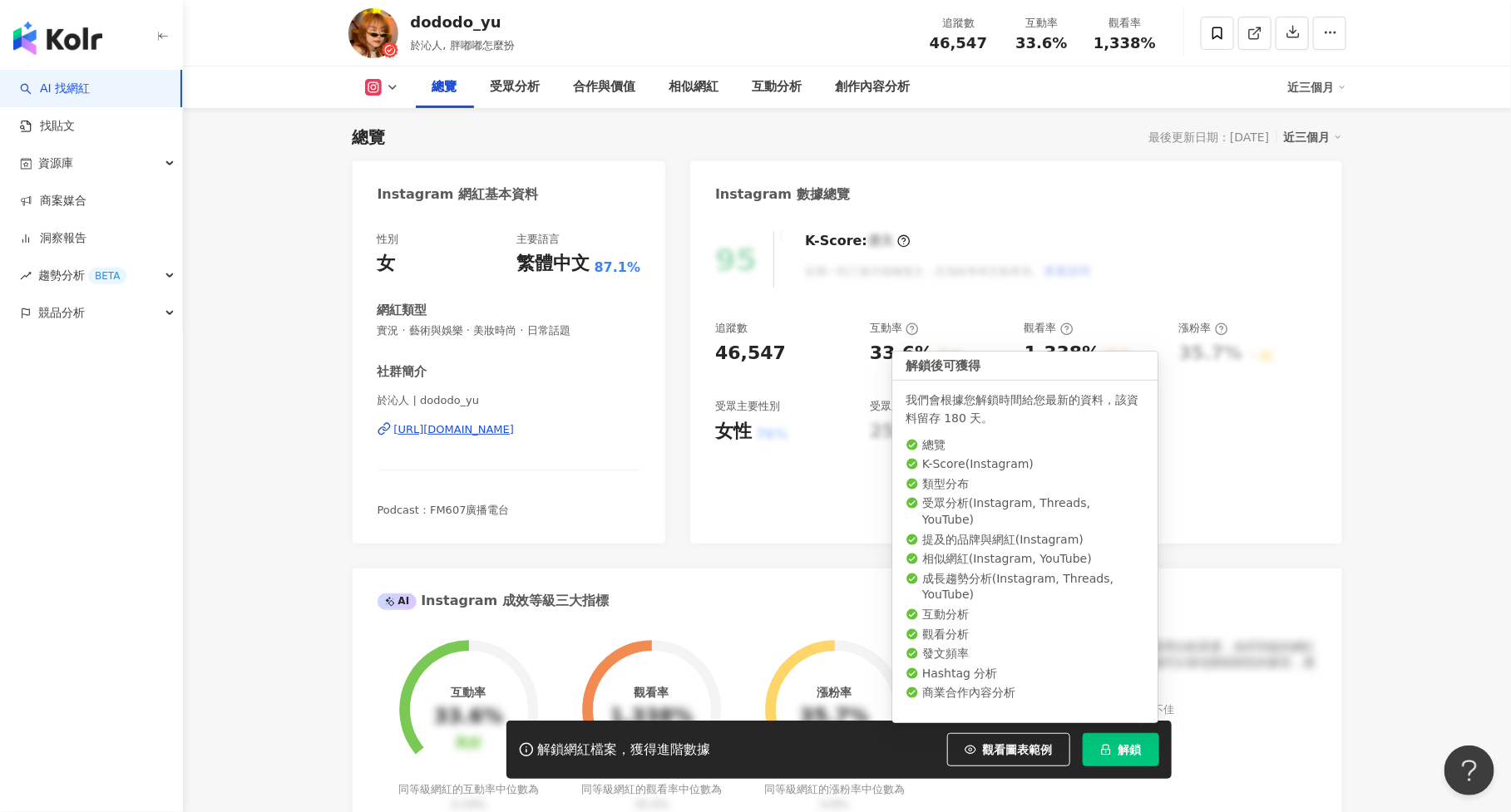
click at [1151, 741] on button "解鎖" at bounding box center [1121, 749] width 77 height 33
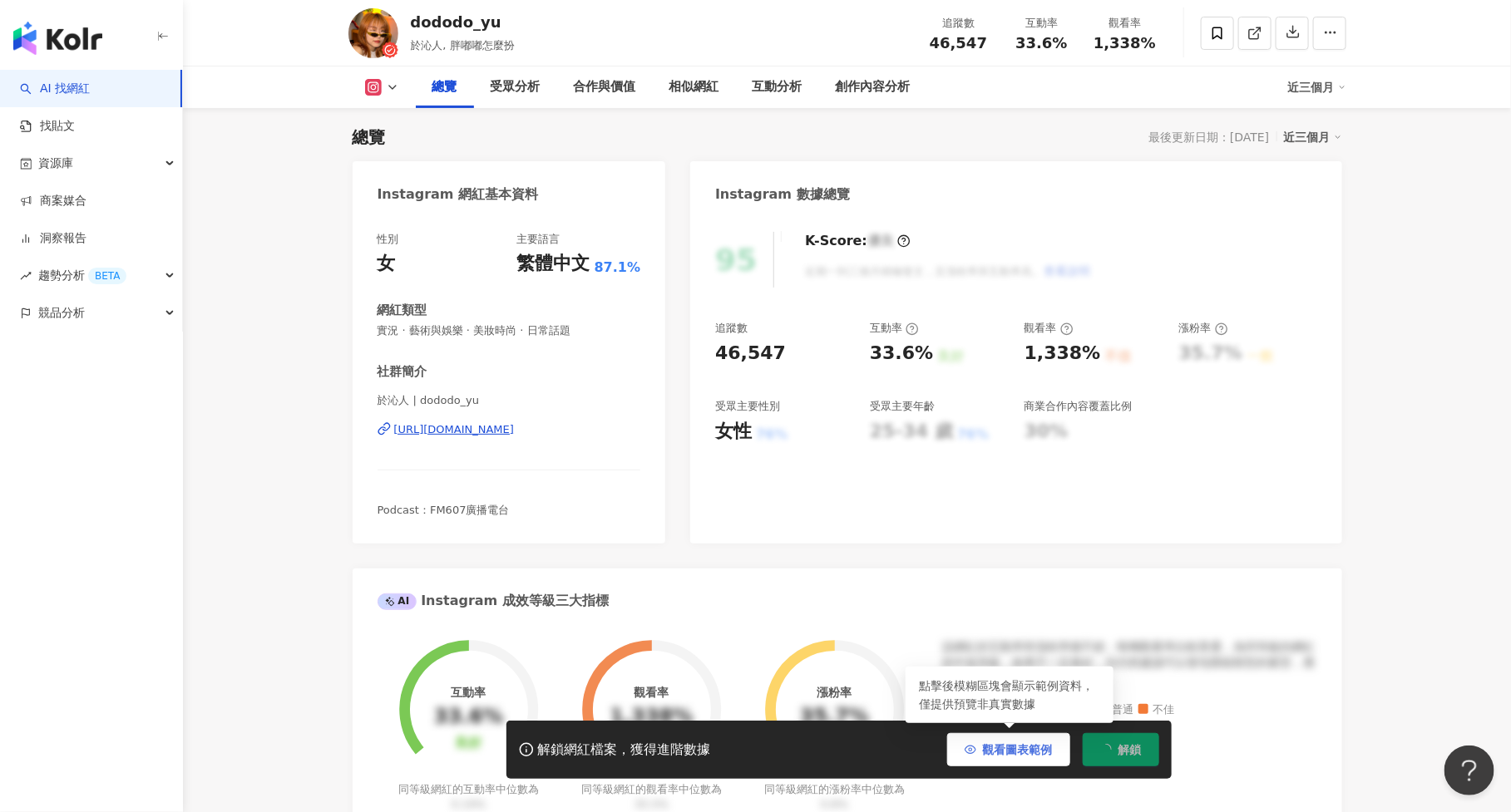
click at [983, 742] on button "觀看圖表範例" at bounding box center [1009, 749] width 123 height 33
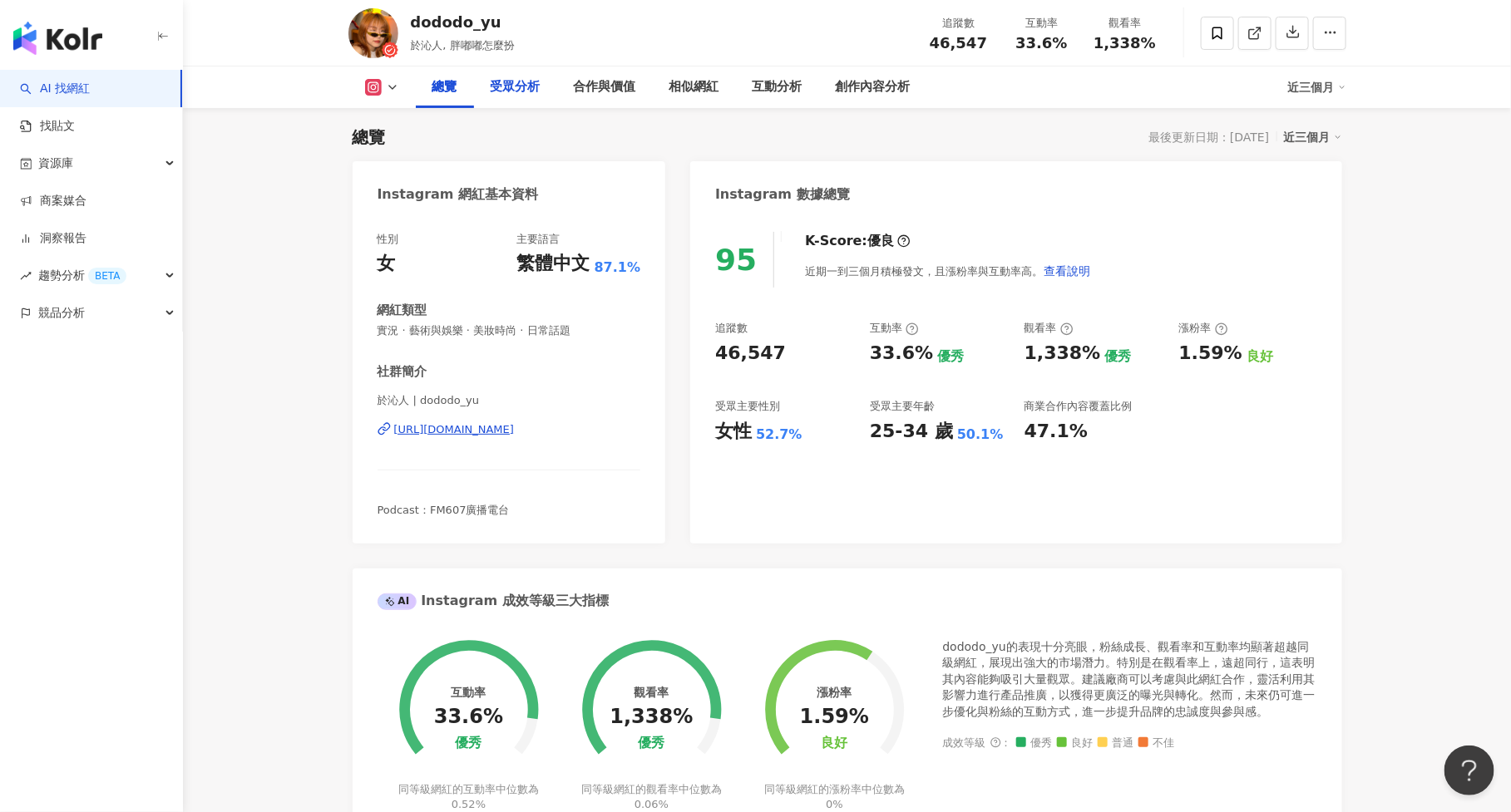
click at [535, 84] on div "受眾分析" at bounding box center [516, 88] width 50 height 20
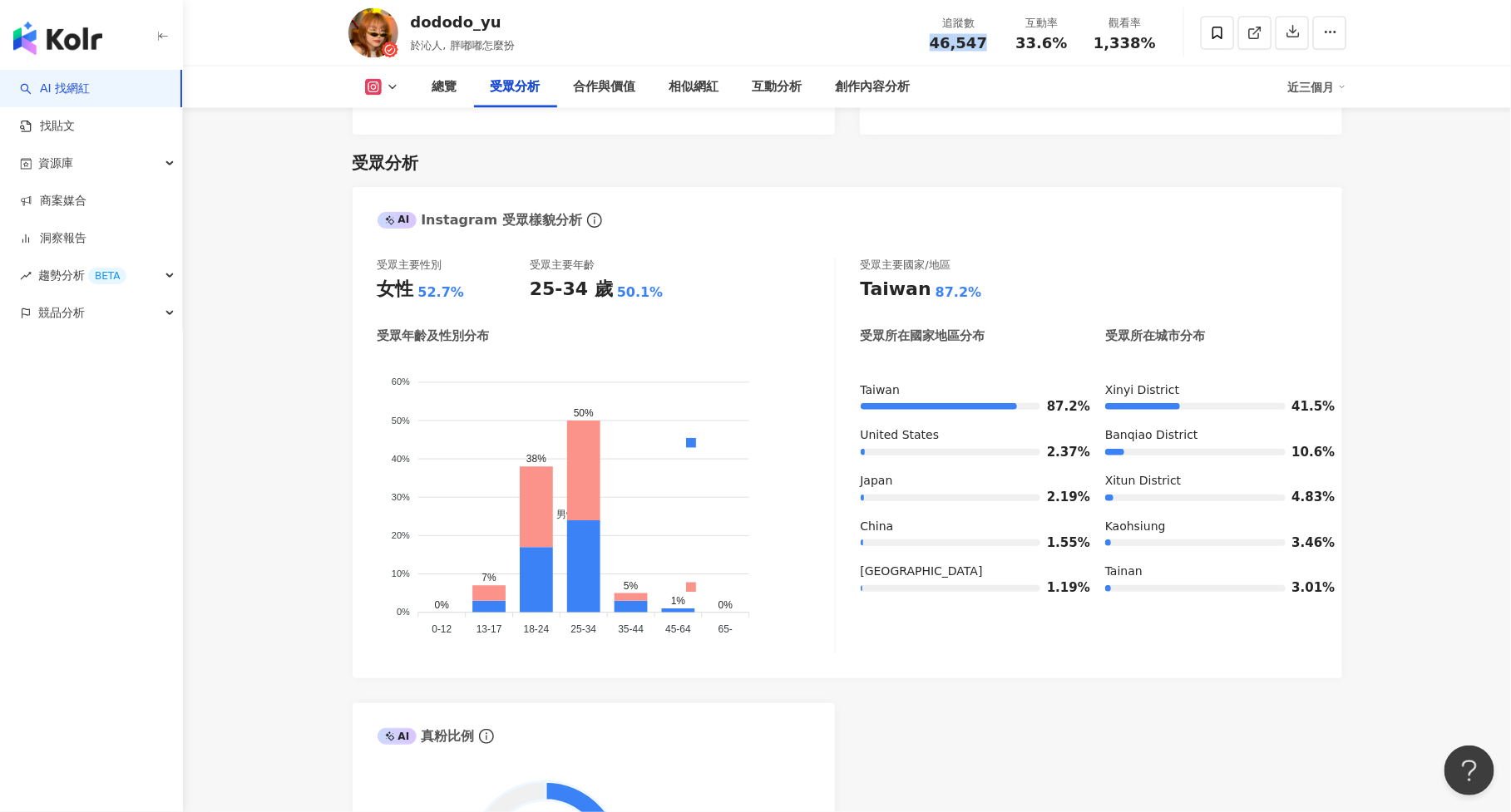
drag, startPoint x: 932, startPoint y: 40, endPoint x: 990, endPoint y: 48, distance: 58.5
click at [990, 48] on div "追蹤數 46,547" at bounding box center [959, 33] width 84 height 36
copy span "46,547"
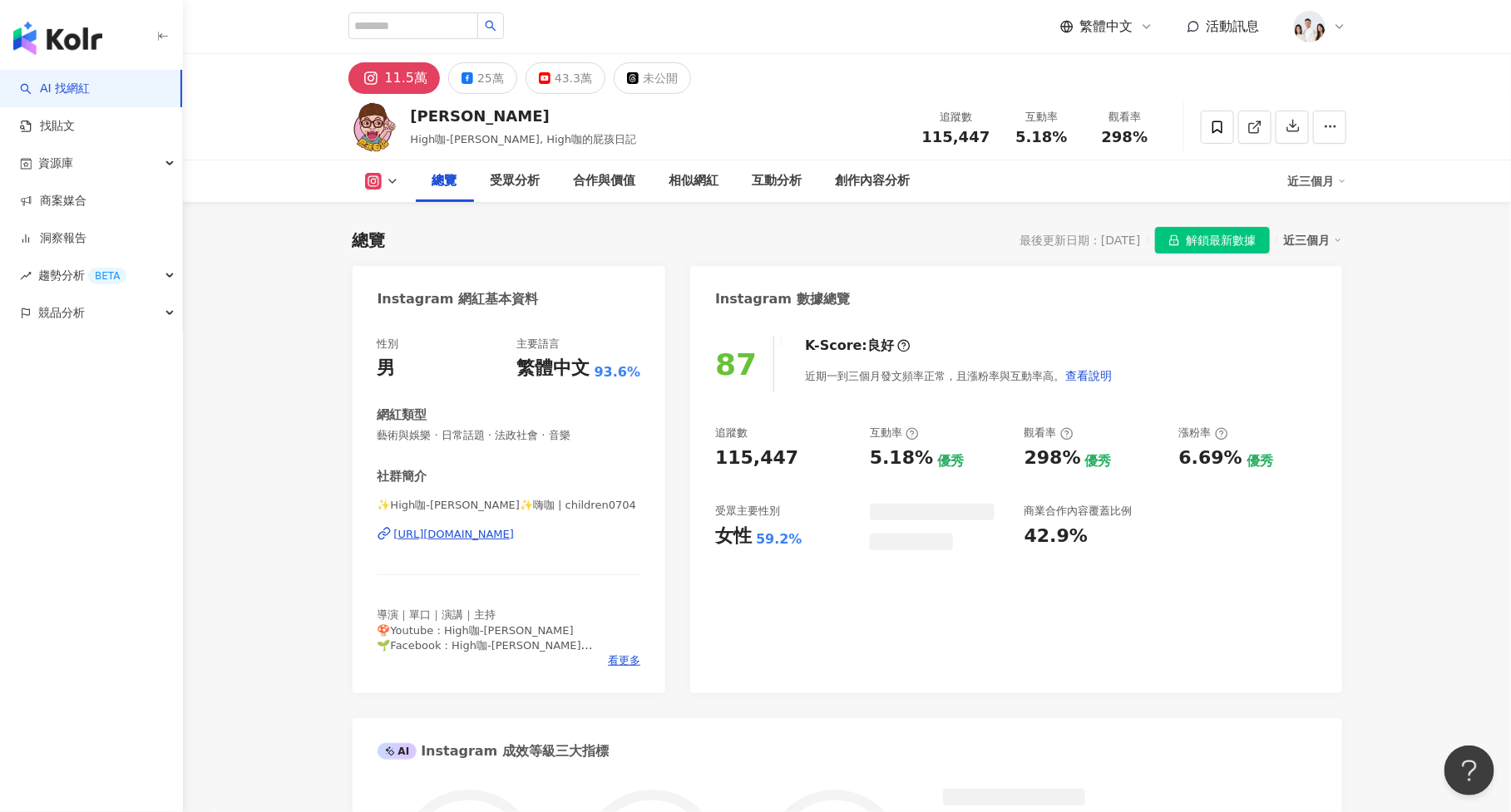
scroll to position [102, 0]
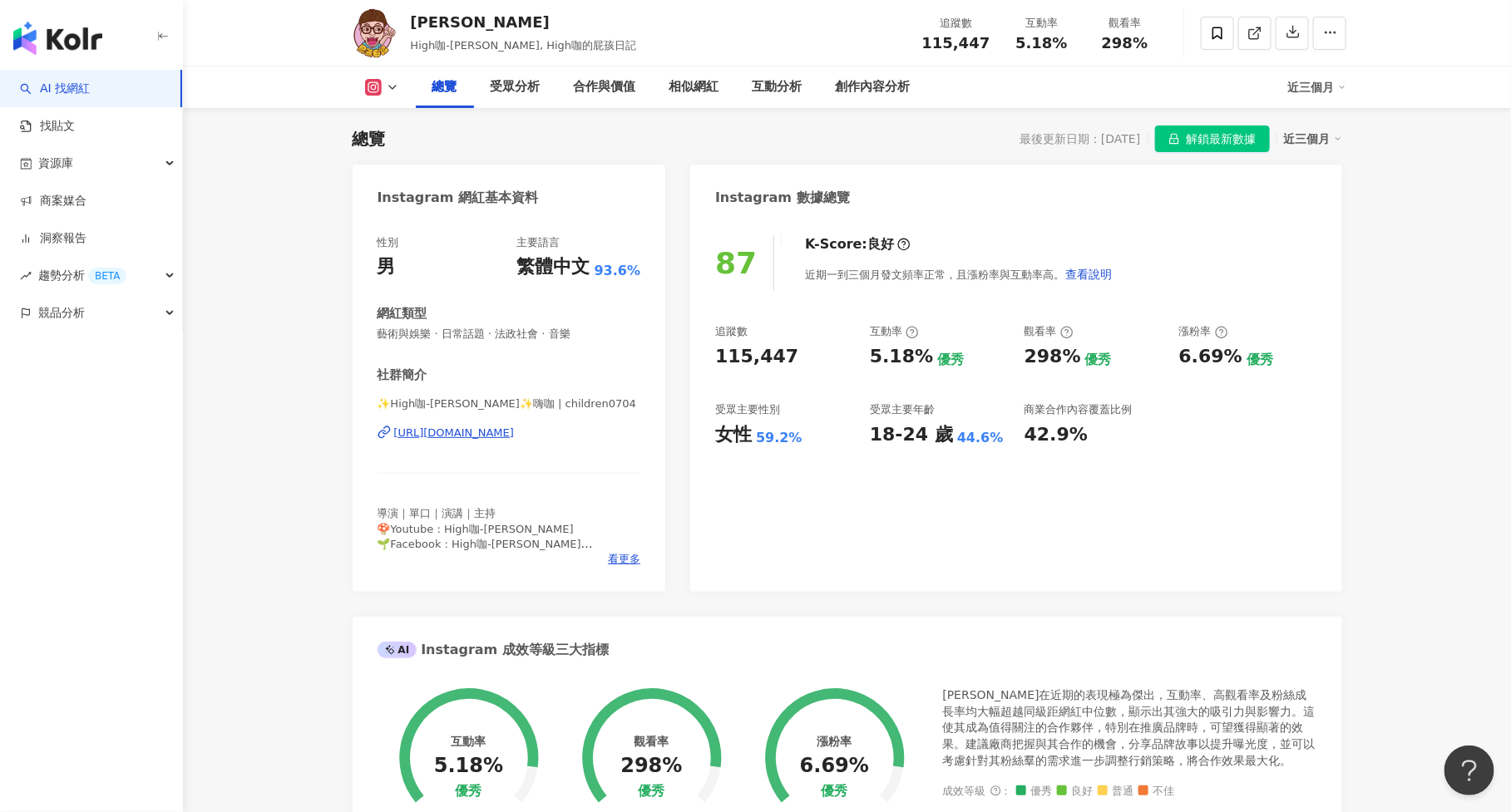
click at [1240, 147] on span "解鎖最新數據" at bounding box center [1221, 139] width 70 height 27
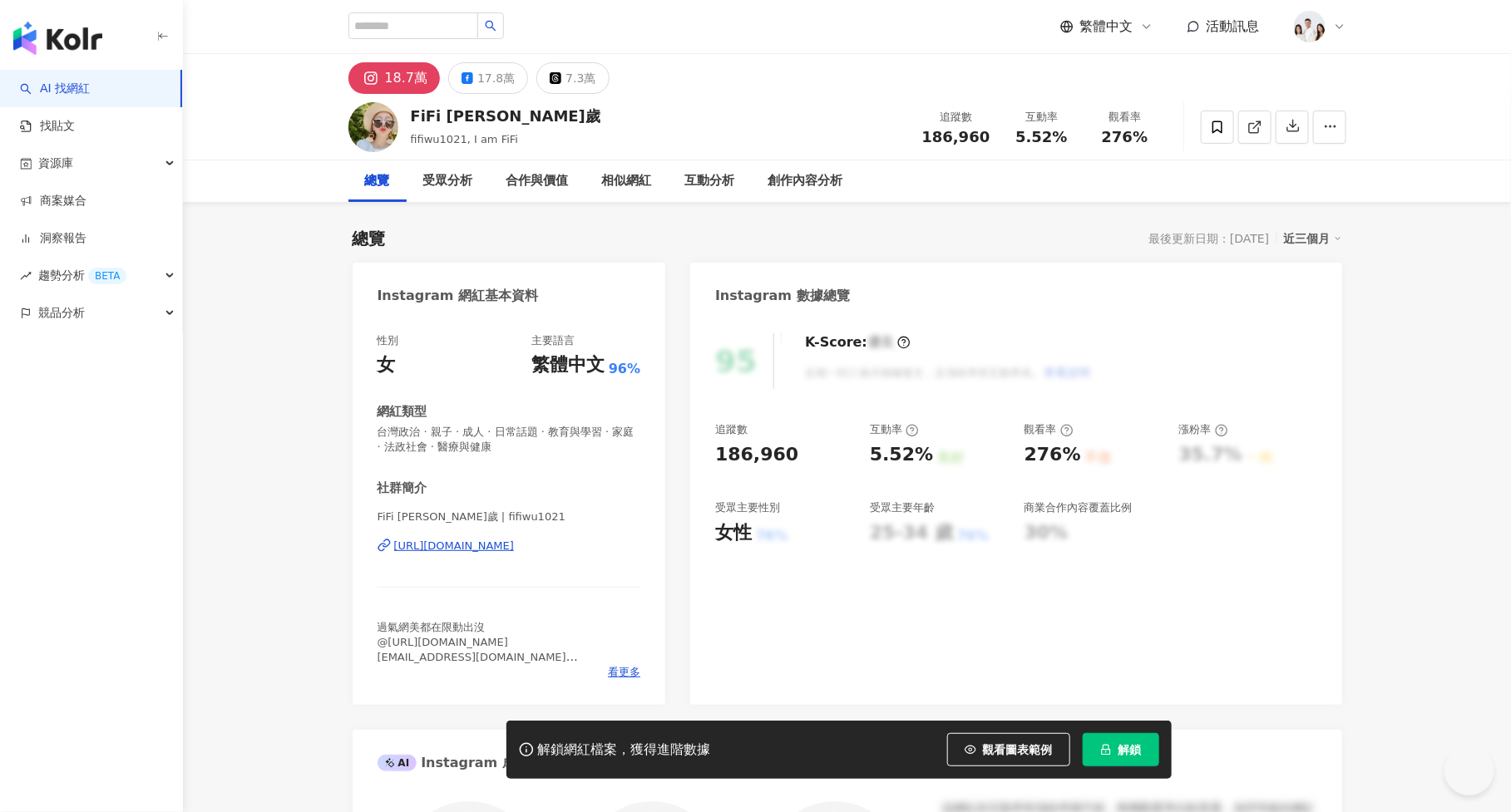
click at [1119, 756] on span "解鎖" at bounding box center [1130, 749] width 23 height 13
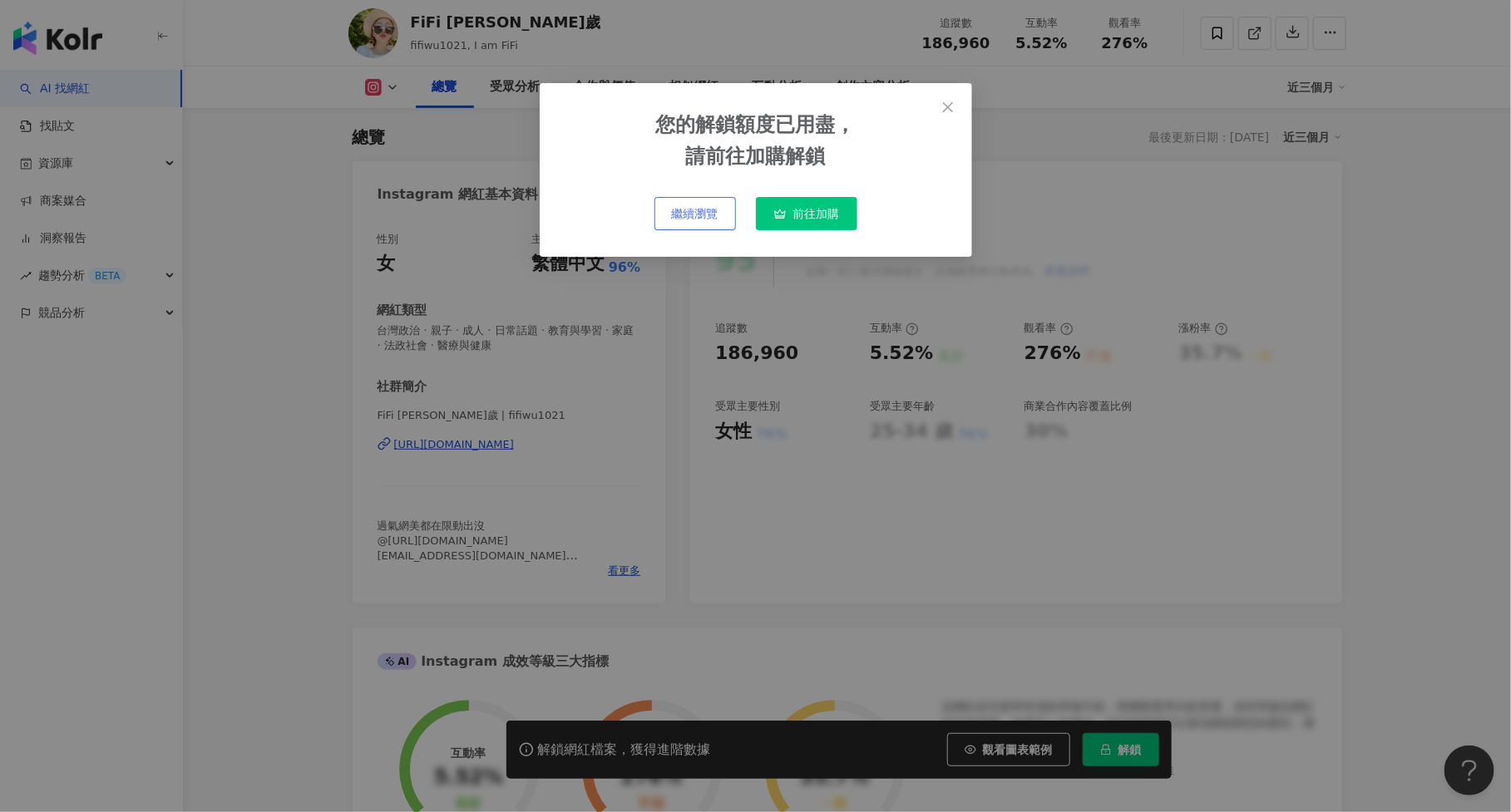
click at [690, 212] on span "繼續瀏覽" at bounding box center [695, 213] width 47 height 13
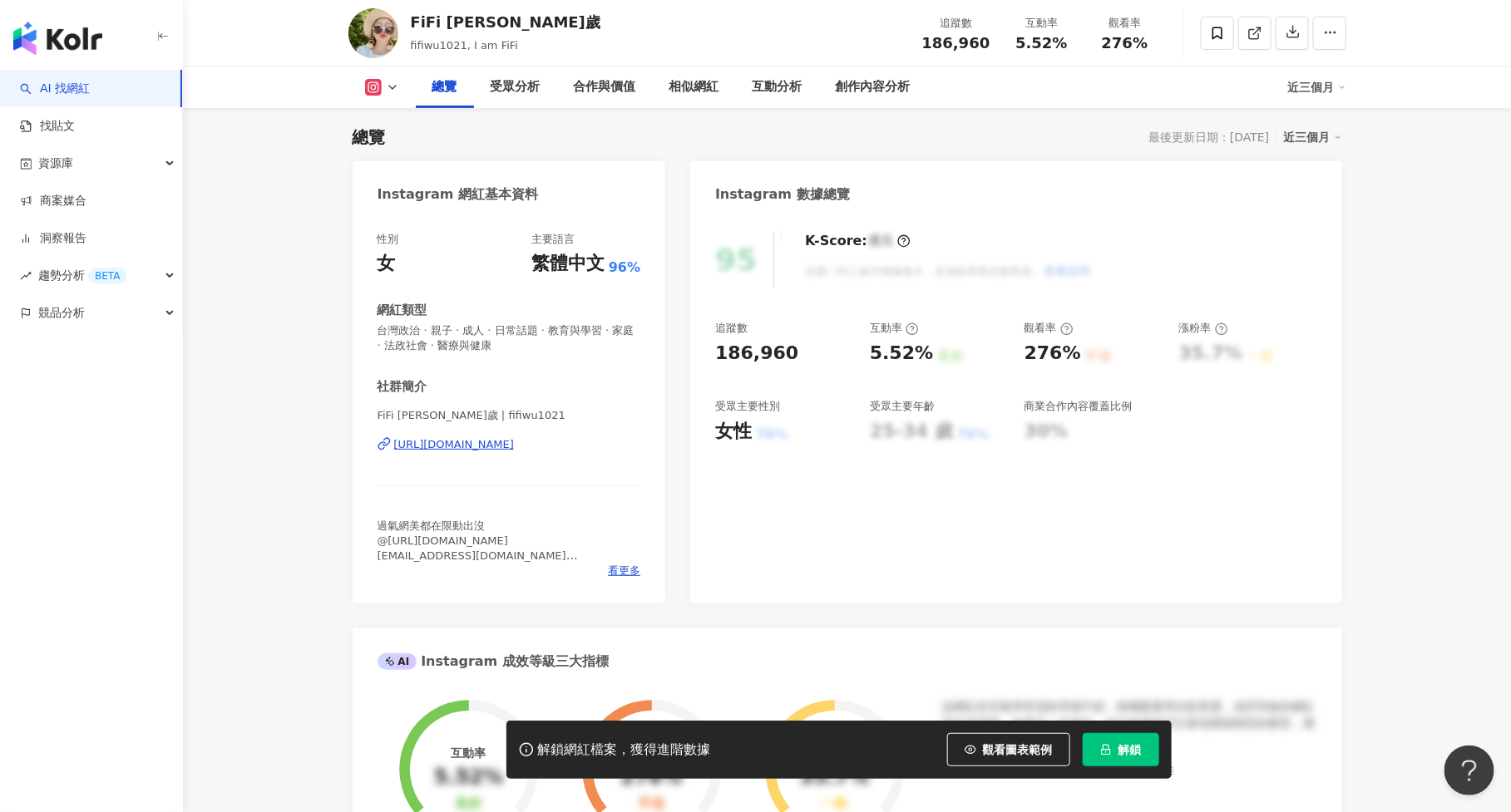
click at [1118, 747] on button "解鎖" at bounding box center [1121, 749] width 77 height 33
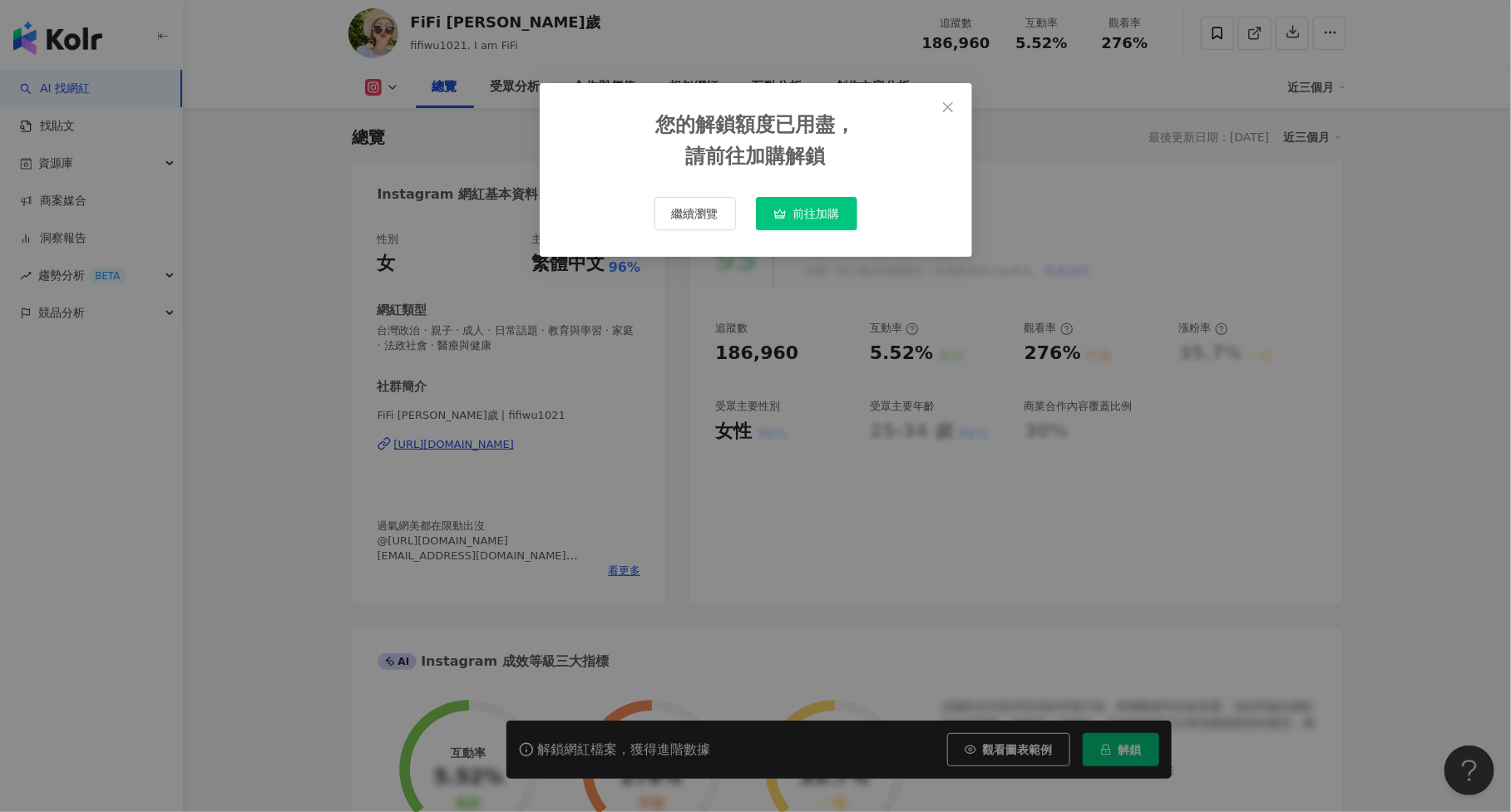
click at [706, 253] on div "您的解鎖額度已用盡， 請前往加購解鎖 繼續瀏覽 前往加購" at bounding box center [756, 170] width 432 height 174
click at [707, 225] on button "繼續瀏覽" at bounding box center [695, 213] width 82 height 33
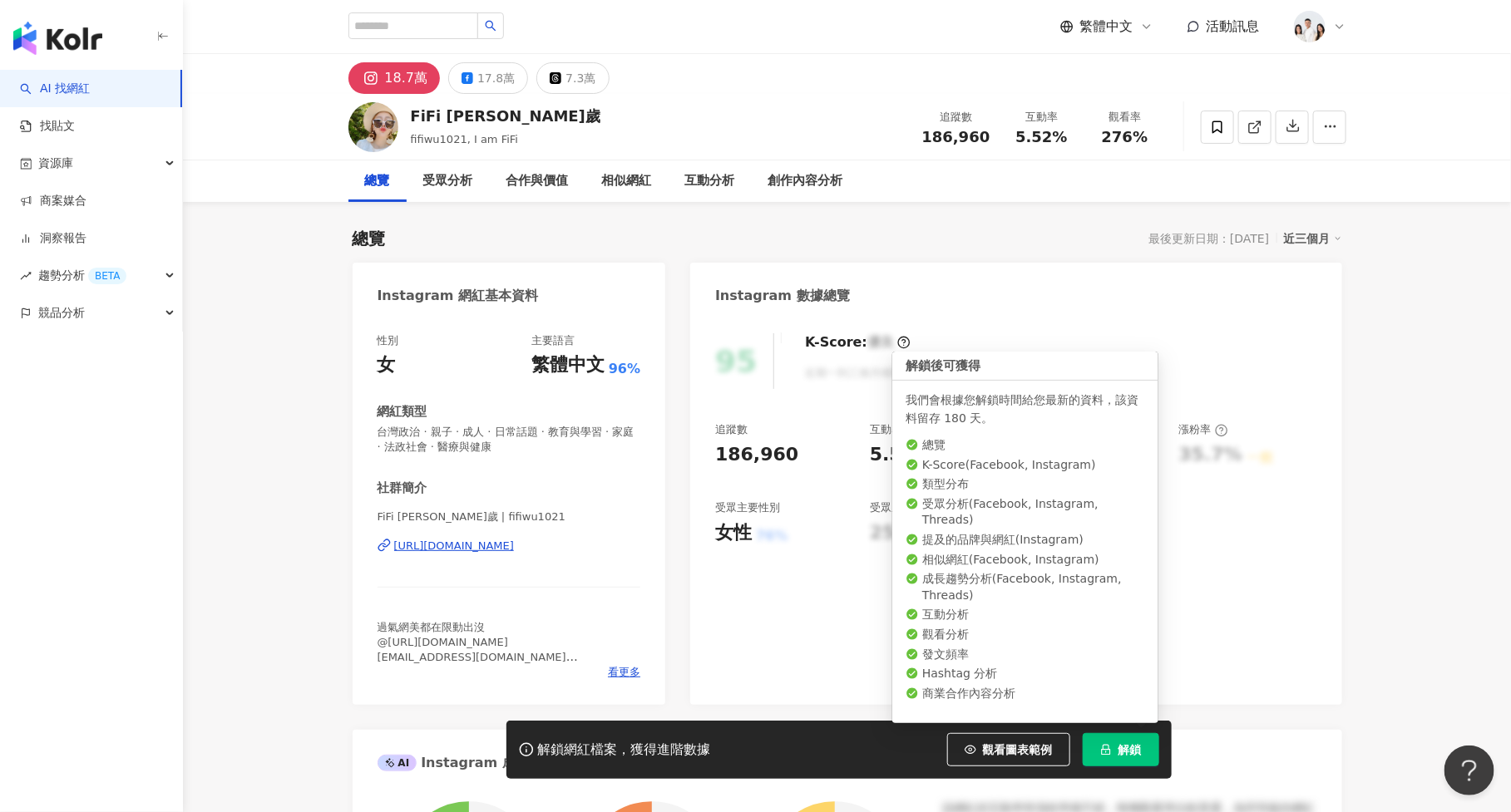
click at [1091, 741] on button "解鎖" at bounding box center [1121, 749] width 77 height 33
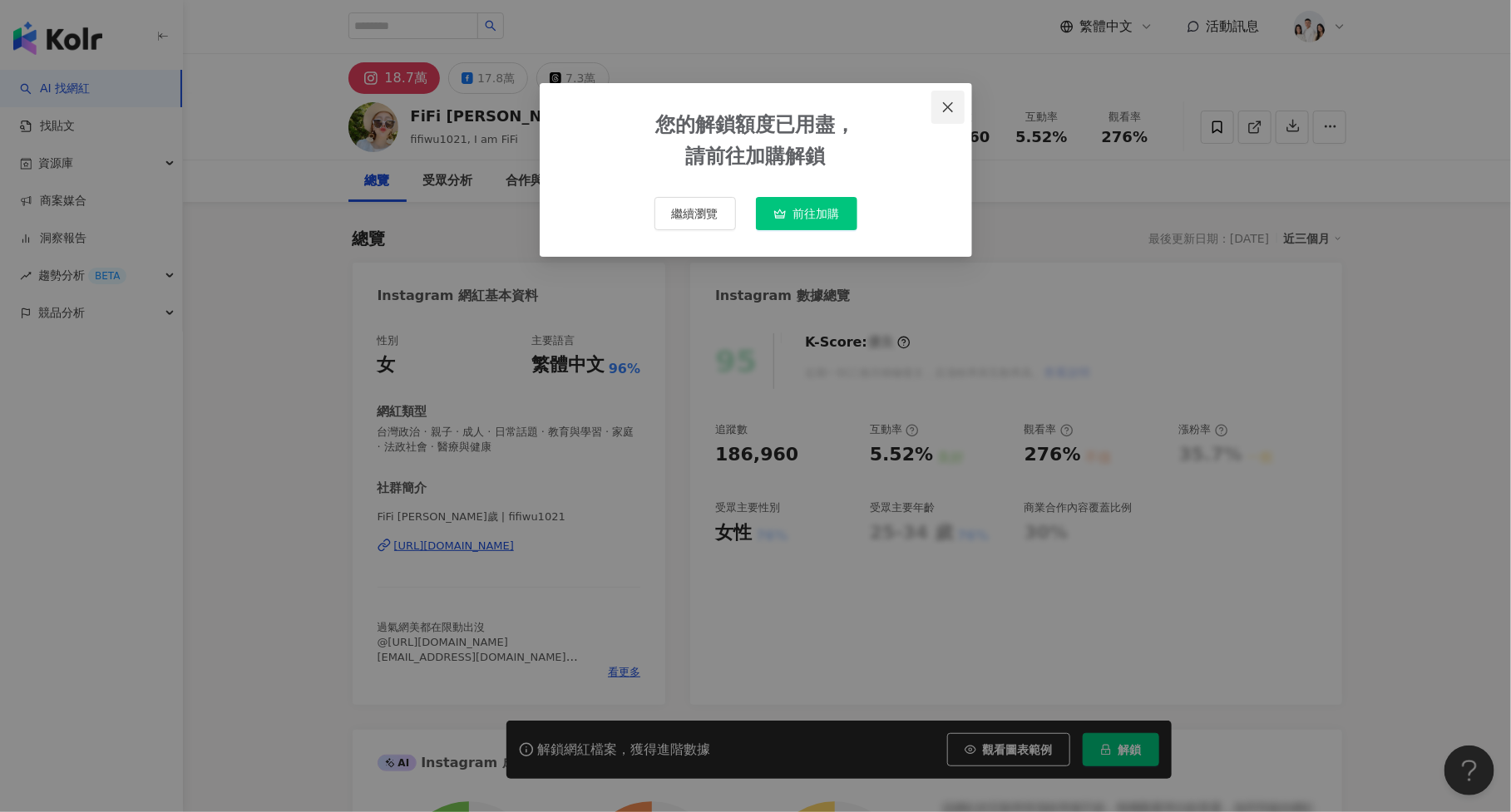
click at [955, 103] on span "Close" at bounding box center [948, 106] width 33 height 13
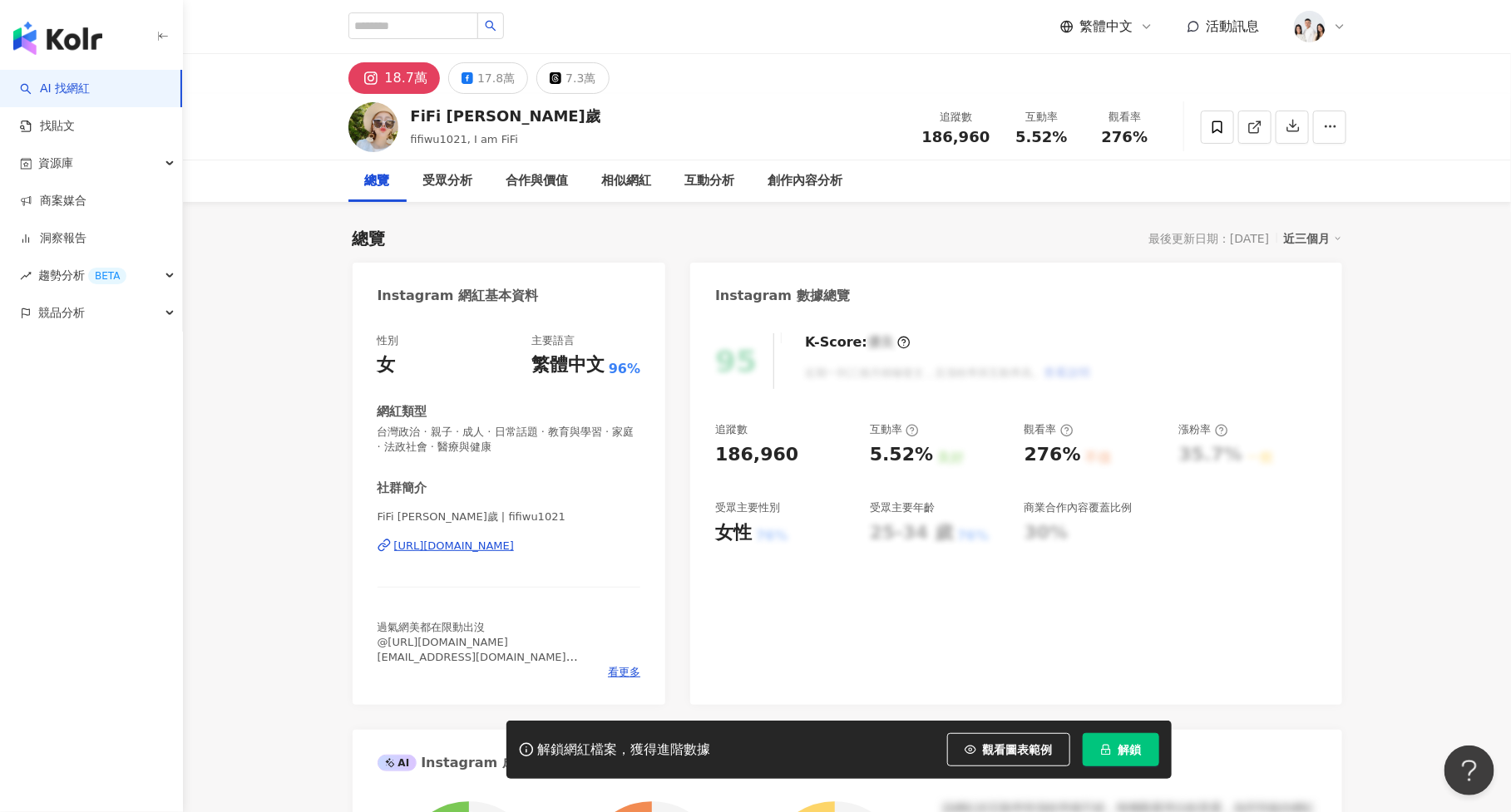
click at [1318, 28] on img at bounding box center [1310, 27] width 32 height 32
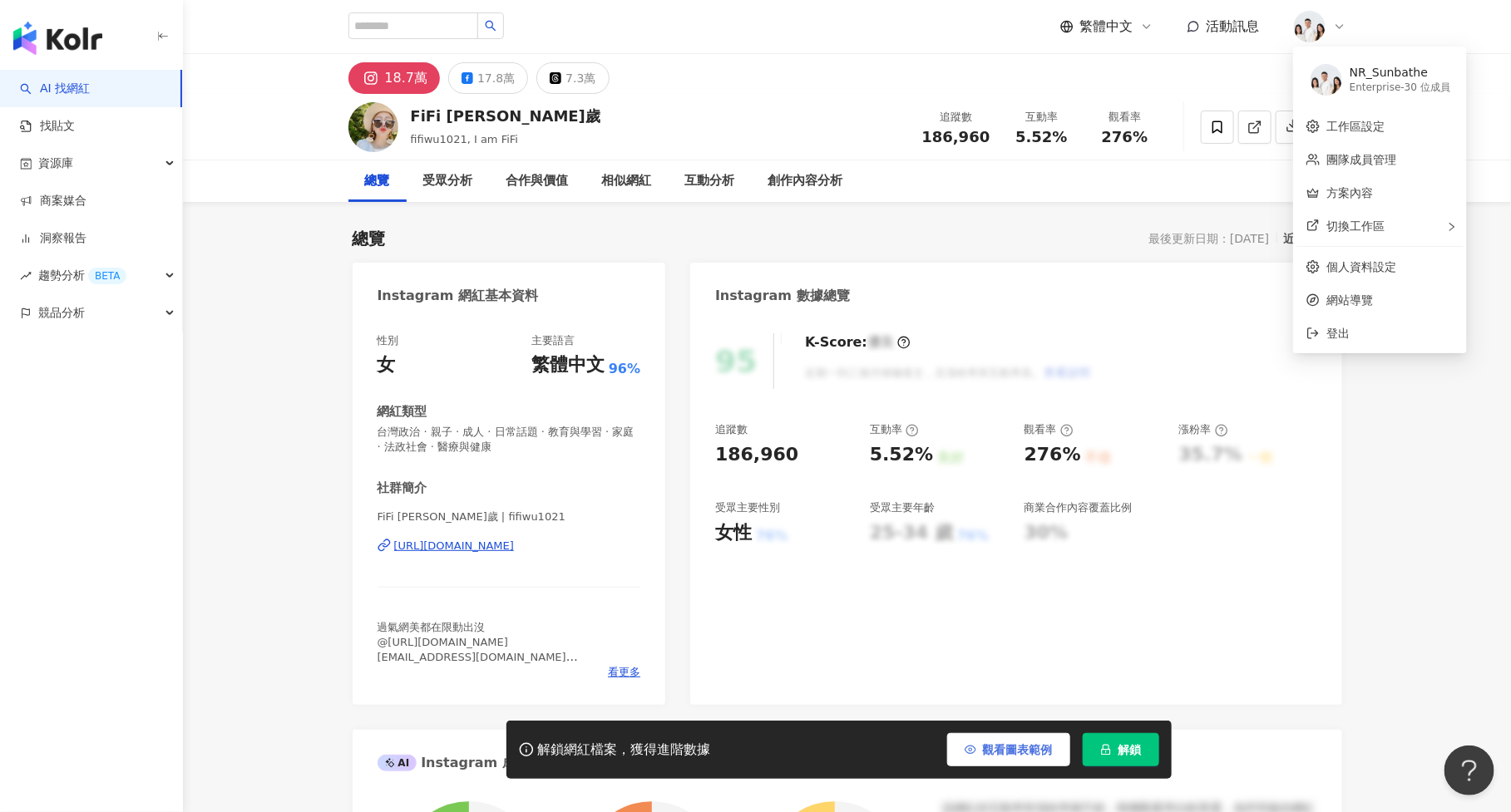
click at [1041, 750] on span "觀看圖表範例" at bounding box center [1017, 749] width 70 height 13
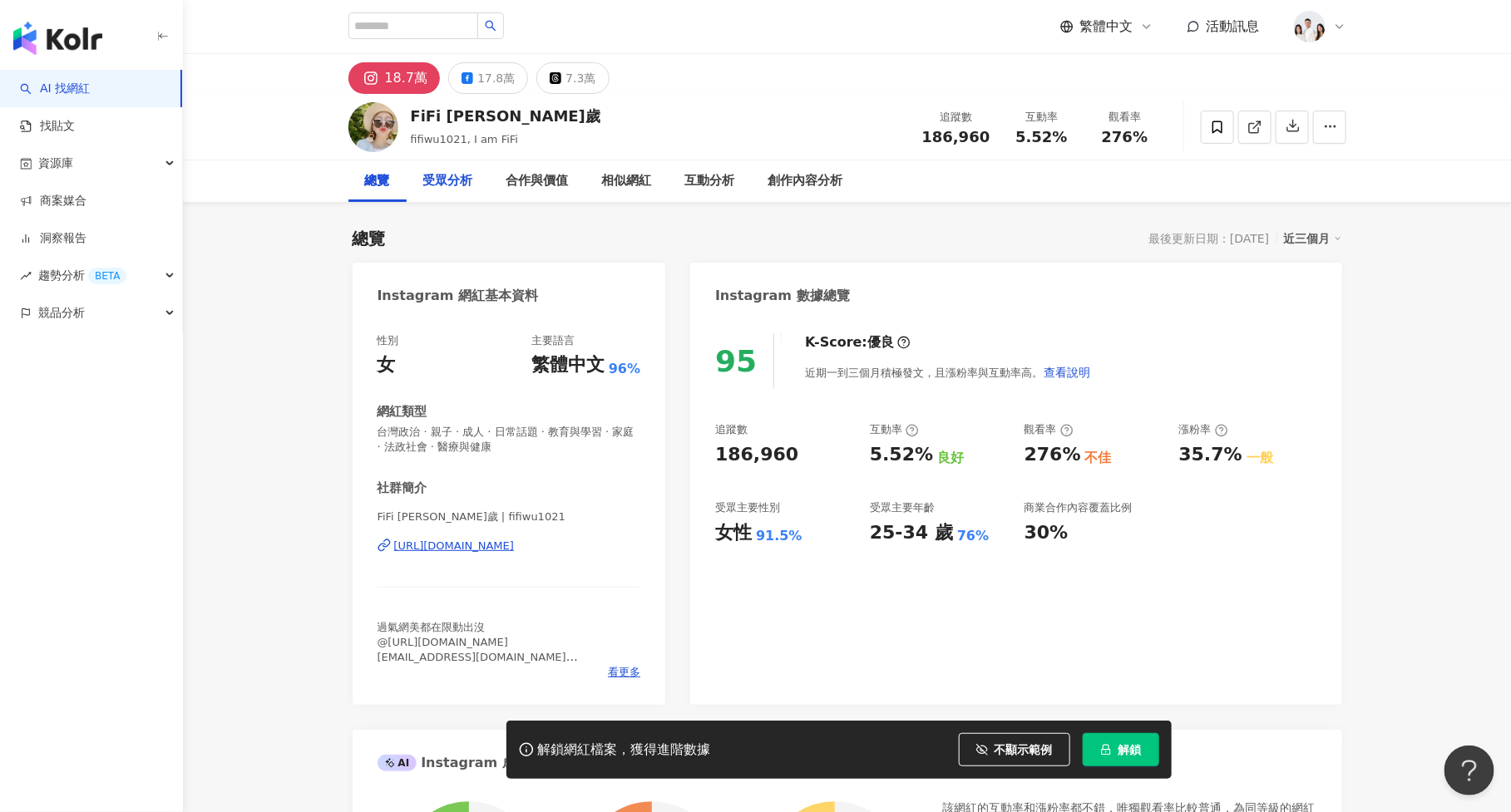
click at [467, 178] on div "受眾分析" at bounding box center [448, 181] width 50 height 20
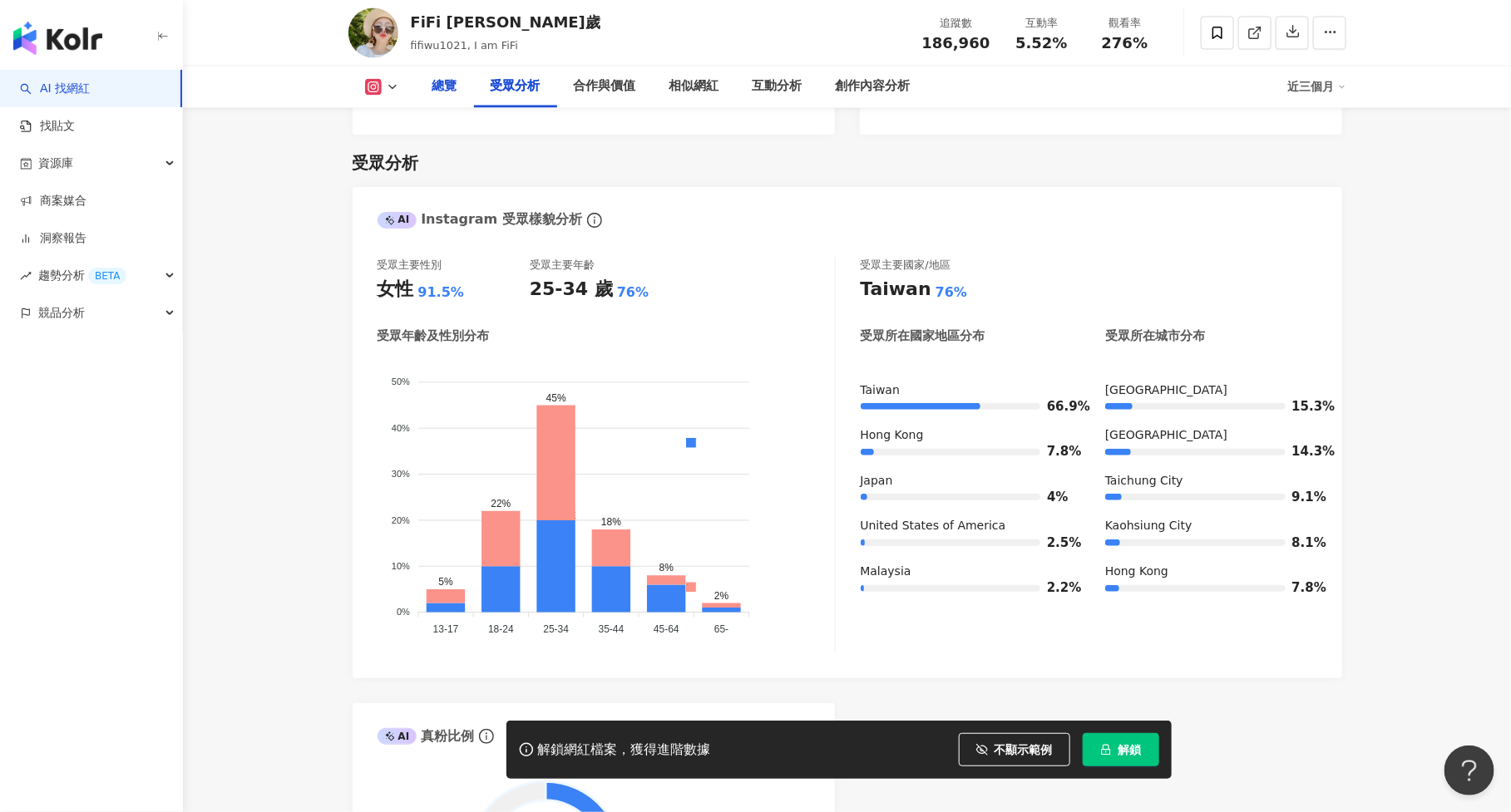
click at [437, 99] on div "總覽" at bounding box center [445, 88] width 58 height 42
